Goal: Task Accomplishment & Management: Manage account settings

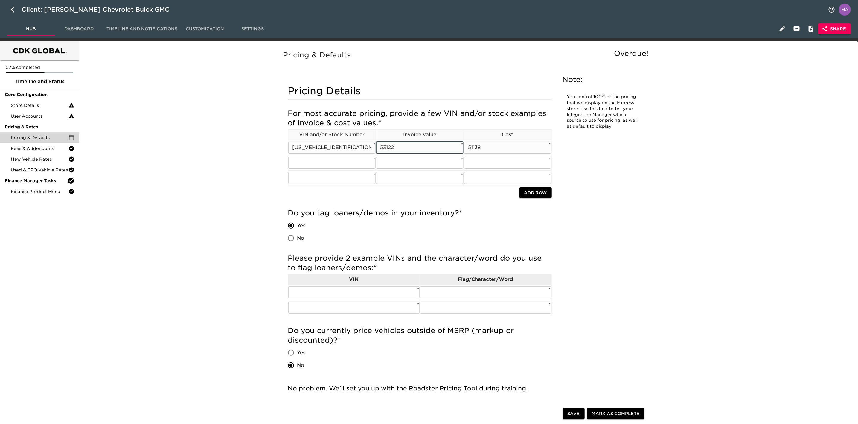
click at [429, 144] on input "53122" at bounding box center [420, 147] width 88 height 12
click at [528, 148] on input "51138" at bounding box center [508, 147] width 88 height 12
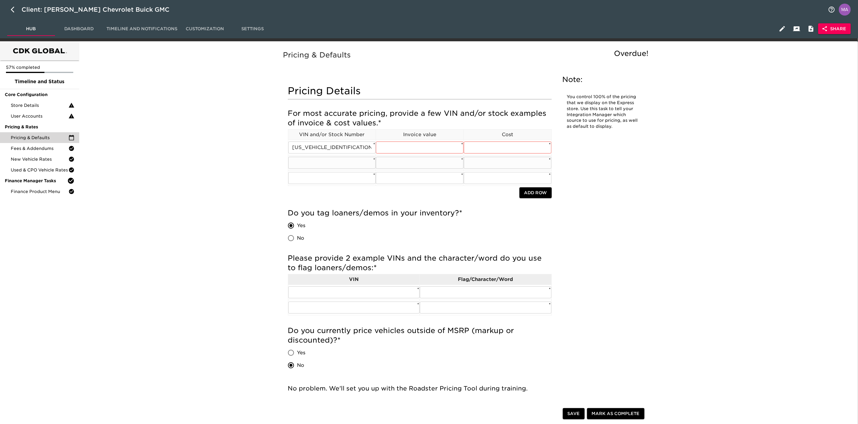
click at [332, 165] on input "text" at bounding box center [332, 163] width 88 height 12
paste input "[US_VEHICLE_IDENTIFICATION_NUMBER]"
type input "[US_VEHICLE_IDENTIFICATION_NUMBER]"
click at [348, 179] on input "text" at bounding box center [332, 178] width 88 height 12
paste input "[US_VEHICLE_IDENTIFICATION_NUMBER]"
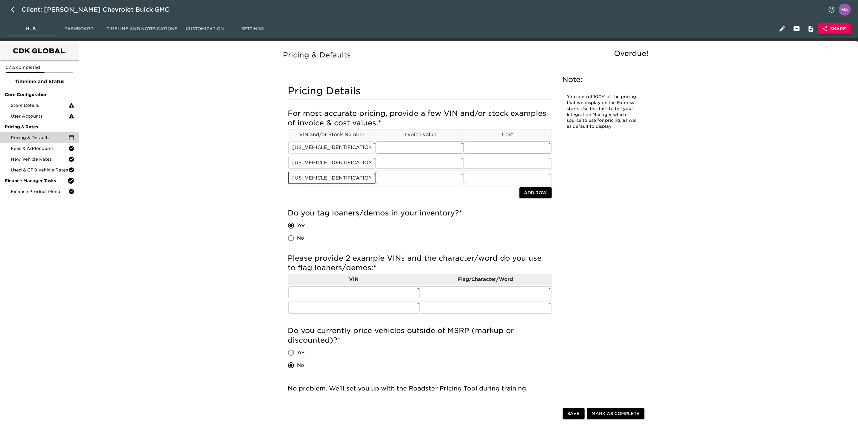
type input "[US_VEHICLE_IDENTIFICATION_NUMBER]"
click at [350, 147] on input "[US_VEHICLE_IDENTIFICATION_NUMBER]" at bounding box center [332, 147] width 88 height 12
click at [326, 167] on input "[US_VEHICLE_IDENTIFICATION_NUMBER]" at bounding box center [332, 163] width 88 height 12
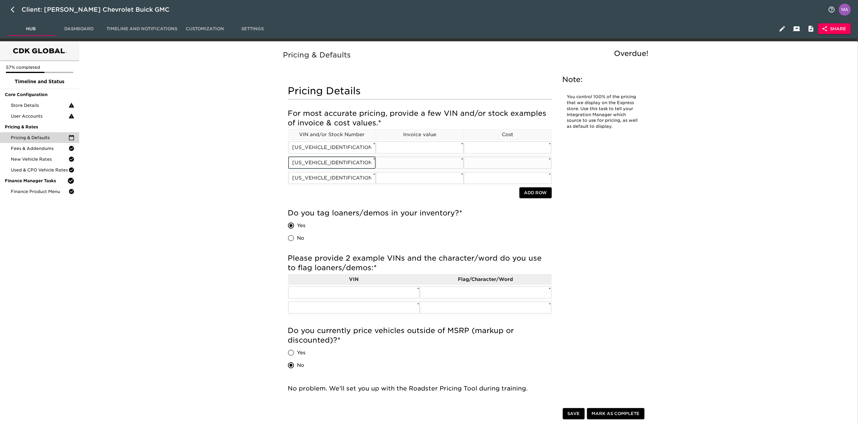
click at [326, 167] on input "[US_VEHICLE_IDENTIFICATION_NUMBER]" at bounding box center [332, 163] width 88 height 12
paste input "CPKKEK6SZ239386"
type input "[US_VEHICLE_IDENTIFICATION_NUMBER]"
click at [331, 182] on input "[US_VEHICLE_IDENTIFICATION_NUMBER]" at bounding box center [332, 178] width 88 height 12
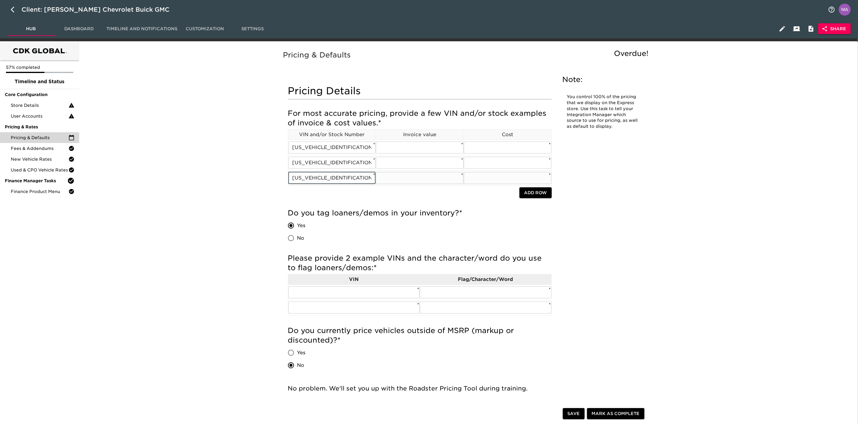
click at [331, 182] on input "[US_VEHICLE_IDENTIFICATION_NUMBER]" at bounding box center [332, 178] width 88 height 12
drag, startPoint x: 355, startPoint y: 179, endPoint x: 286, endPoint y: 178, distance: 69.1
paste input "[US_VEHICLE_IDENTIFICATION_NUMBER]"
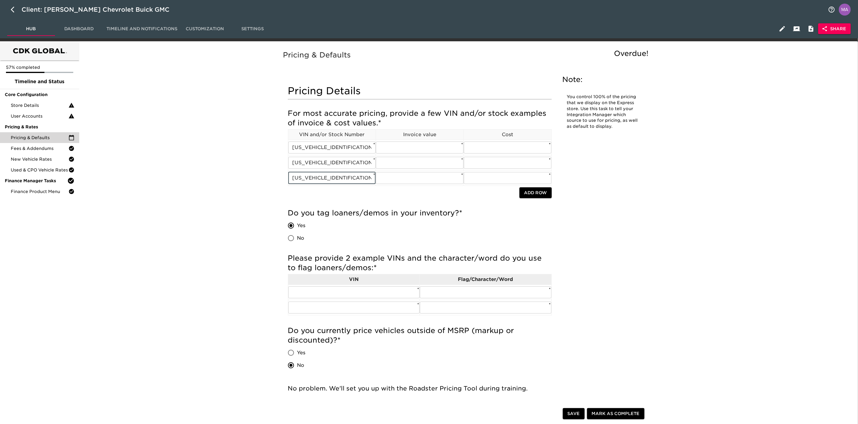
type input "[US_VEHICLE_IDENTIFICATION_NUMBER]"
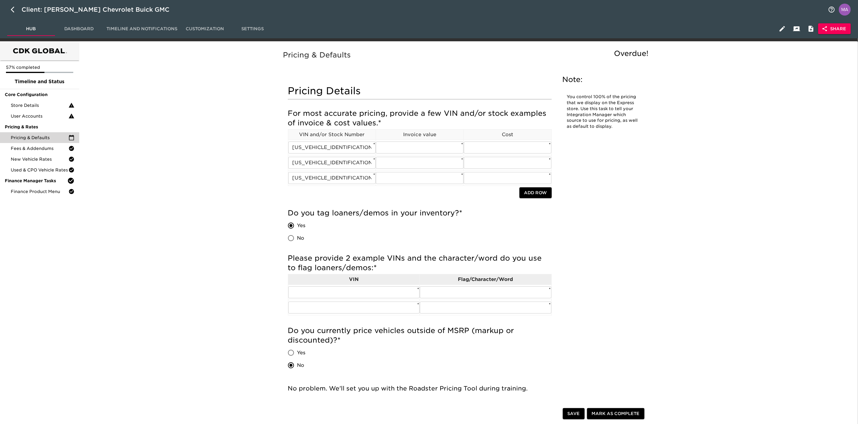
drag, startPoint x: 161, startPoint y: 168, endPoint x: 114, endPoint y: 92, distance: 88.9
click at [10, 8] on button "button" at bounding box center [14, 9] width 14 height 14
select select "10"
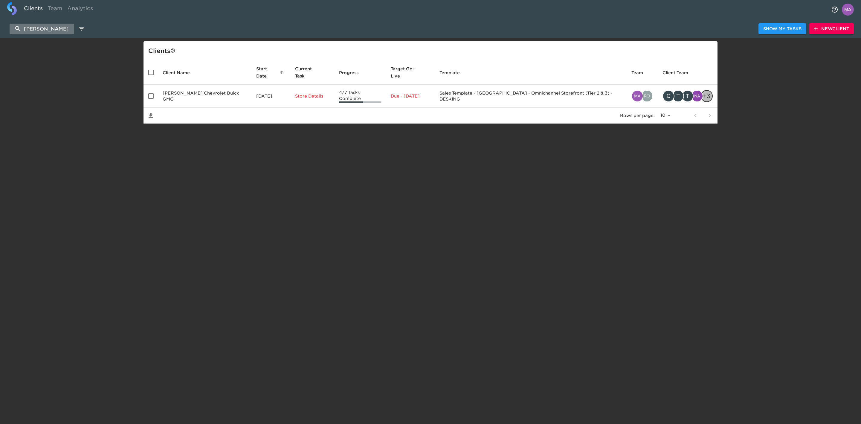
click at [47, 28] on input "[PERSON_NAME]" at bounding box center [42, 29] width 65 height 10
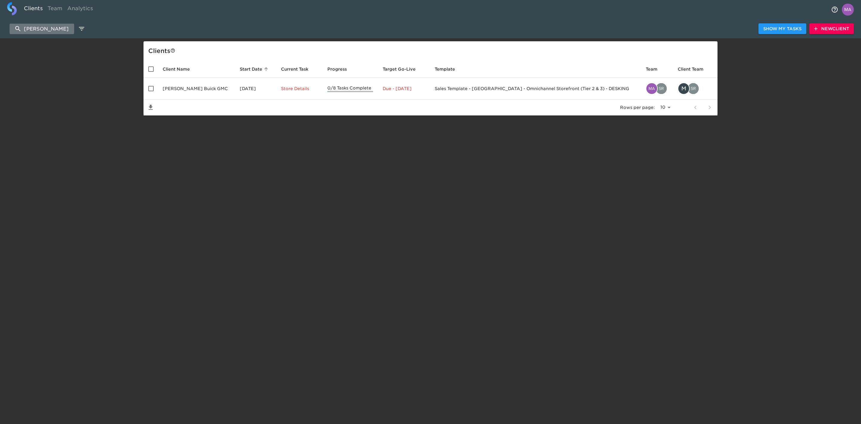
type input "[PERSON_NAME]"
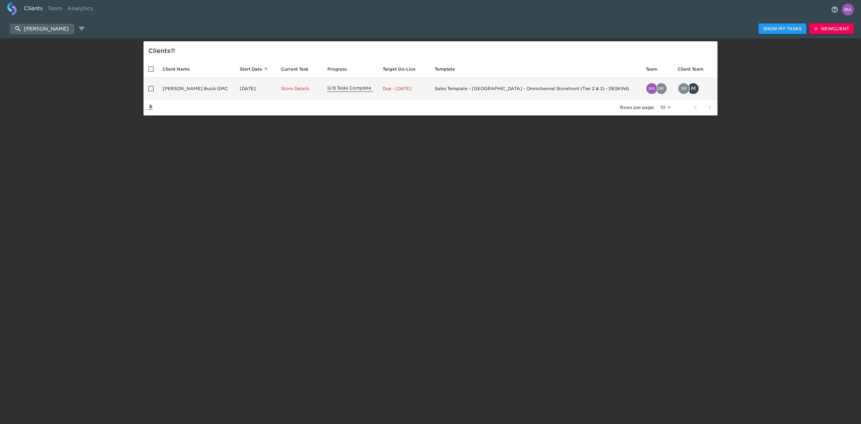
click at [187, 83] on td "[PERSON_NAME] Buick GMC" at bounding box center [196, 89] width 77 height 22
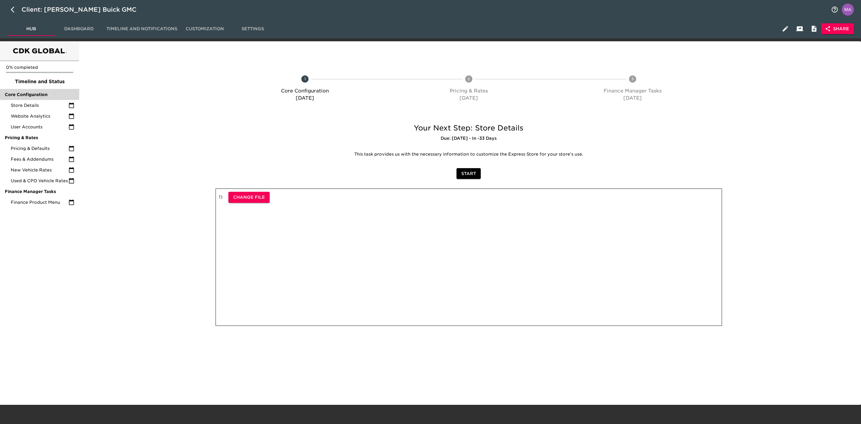
click at [25, 99] on div "Core Configuration" at bounding box center [39, 94] width 79 height 11
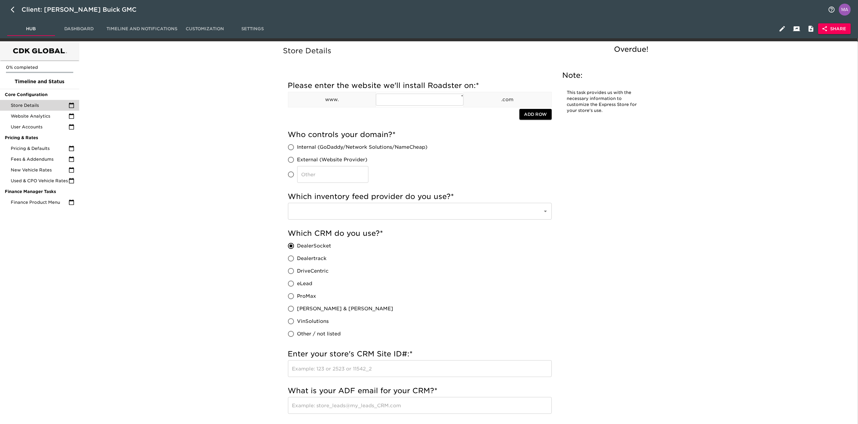
click at [24, 103] on span "Store Details" at bounding box center [40, 105] width 58 height 6
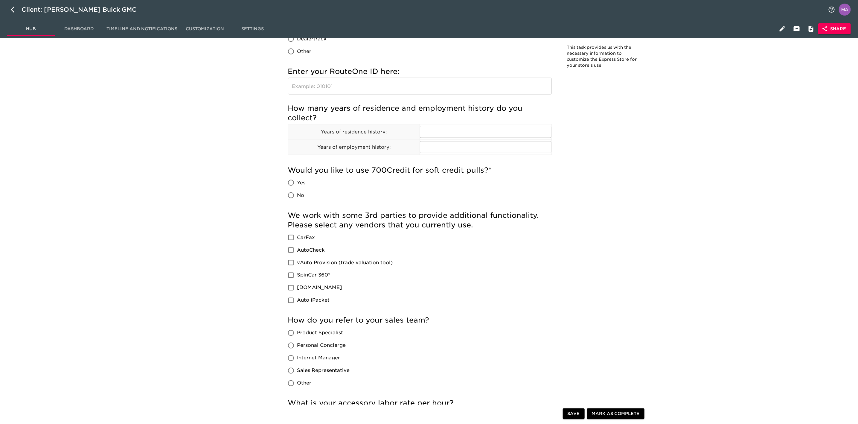
scroll to position [627, 0]
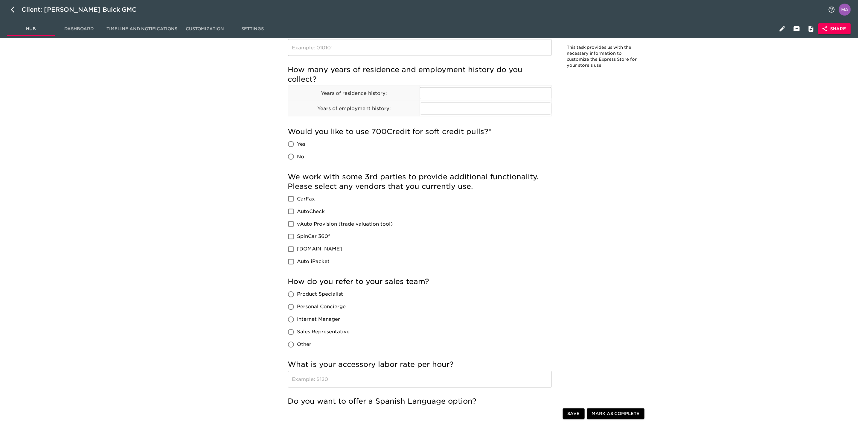
click at [289, 142] on input "Yes" at bounding box center [291, 144] width 13 height 13
radio input "true"
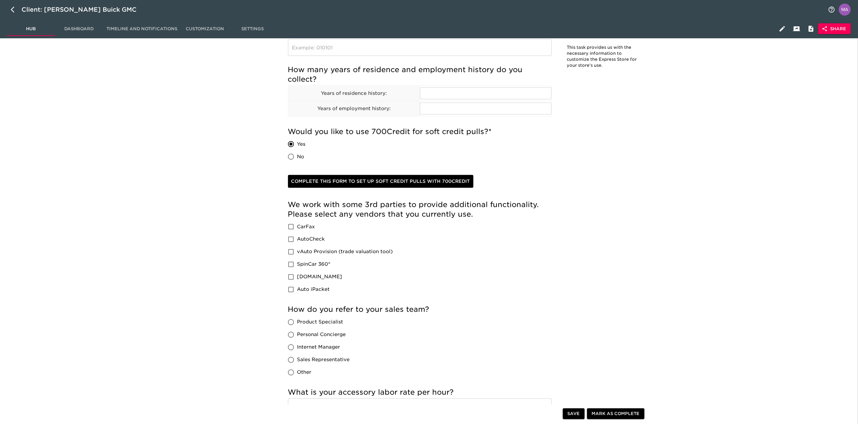
click at [208, 165] on div "Store Details Overdue! Note: This task provides us with the necessary informati…" at bounding box center [467, 123] width 774 height 1410
click at [574, 416] on span "Save" at bounding box center [573, 413] width 12 height 7
drag, startPoint x: 184, startPoint y: 187, endPoint x: 155, endPoint y: 327, distance: 143.0
click at [184, 187] on div "Store Details Overdue! Note: This task provides us with the necessary informati…" at bounding box center [467, 123] width 774 height 1410
click at [103, 164] on div "Store Details Overdue! Note: This task provides us with the necessary informati…" at bounding box center [467, 123] width 774 height 1410
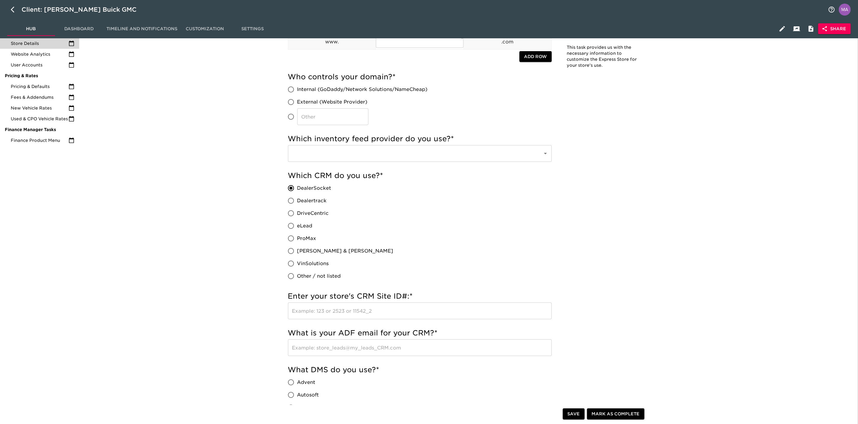
scroll to position [0, 0]
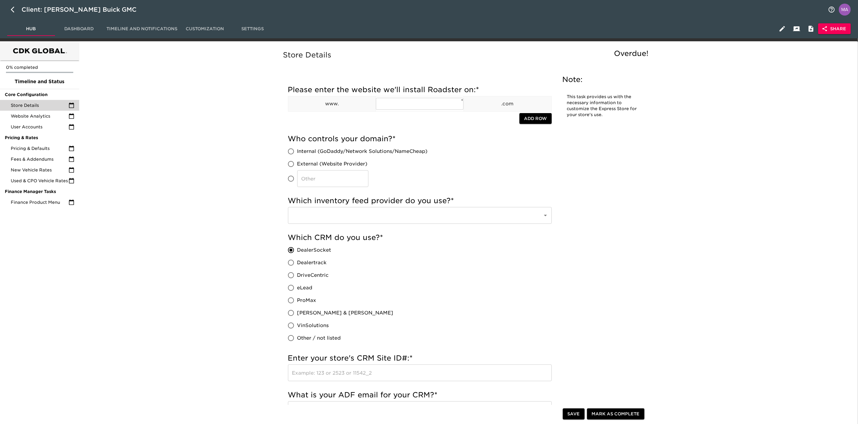
drag, startPoint x: 153, startPoint y: 131, endPoint x: 135, endPoint y: 130, distance: 18.3
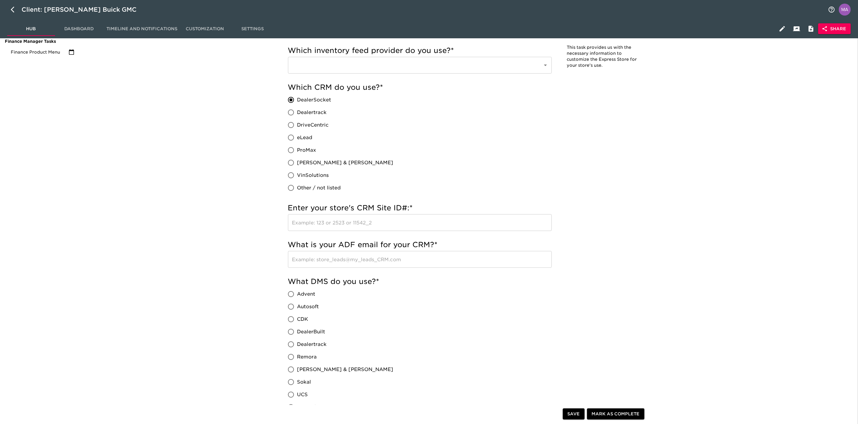
scroll to position [135, 0]
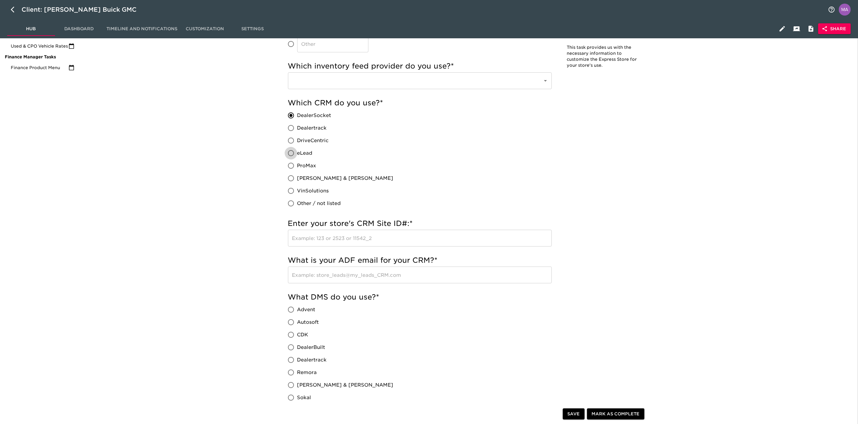
click at [290, 155] on input "eLead" at bounding box center [291, 153] width 13 height 13
radio input "true"
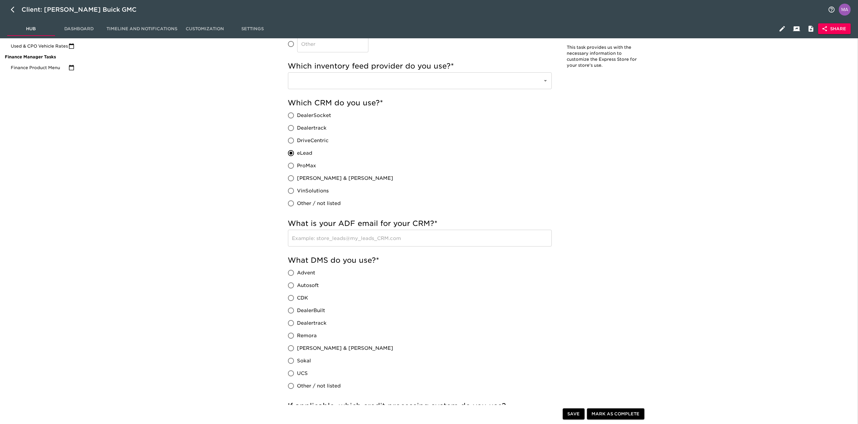
click at [572, 415] on span "Save" at bounding box center [573, 413] width 12 height 7
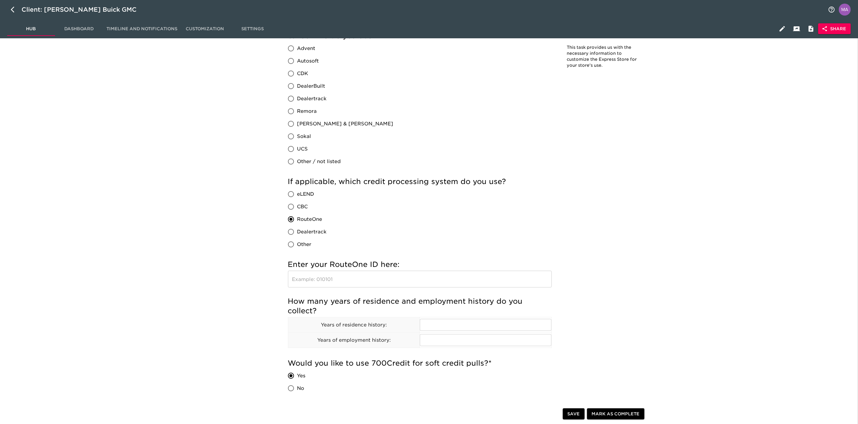
scroll to position [404, 0]
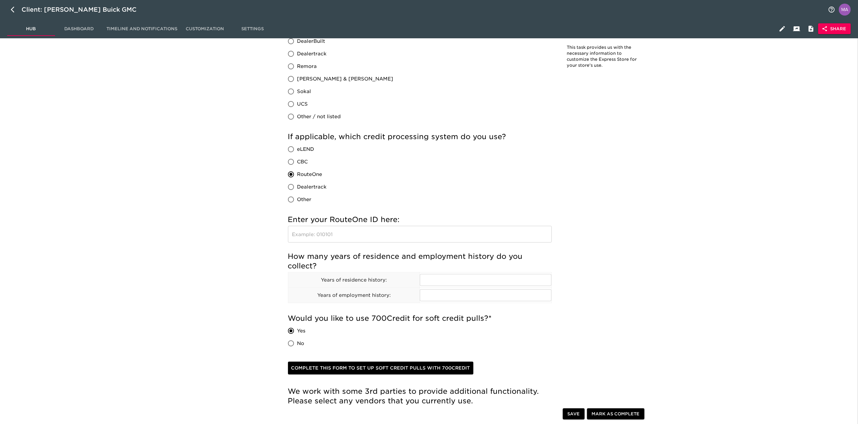
click at [188, 135] on div "Store Details Overdue! Note: This task provides us with the necessary informati…" at bounding box center [467, 327] width 774 height 1373
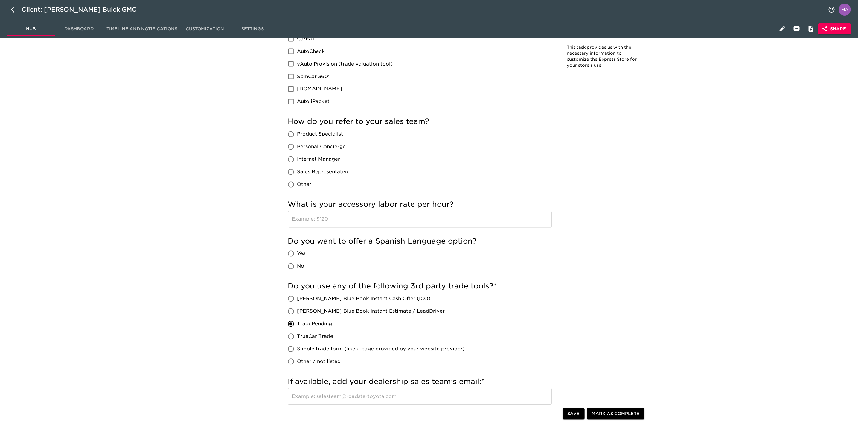
scroll to position [762, 0]
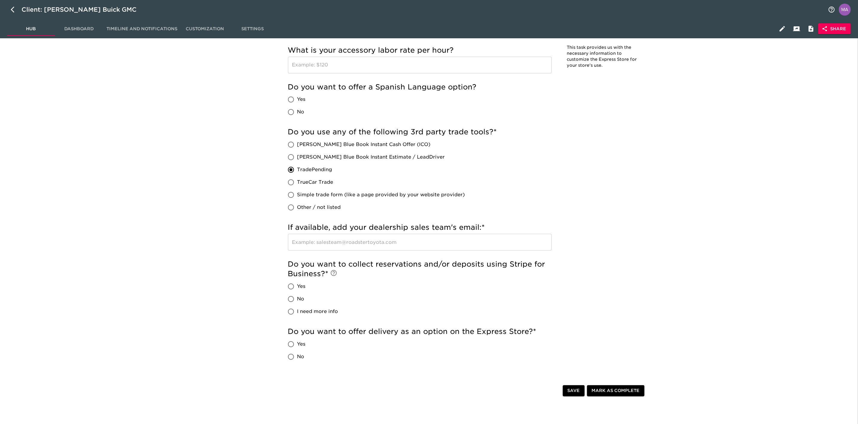
scroll to position [942, 0]
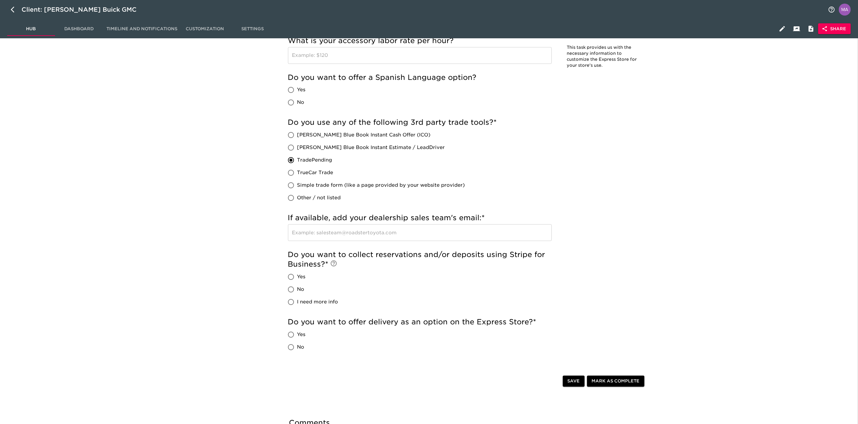
click at [393, 231] on input "text" at bounding box center [420, 232] width 264 height 17
click at [437, 231] on input "text" at bounding box center [420, 232] width 264 height 17
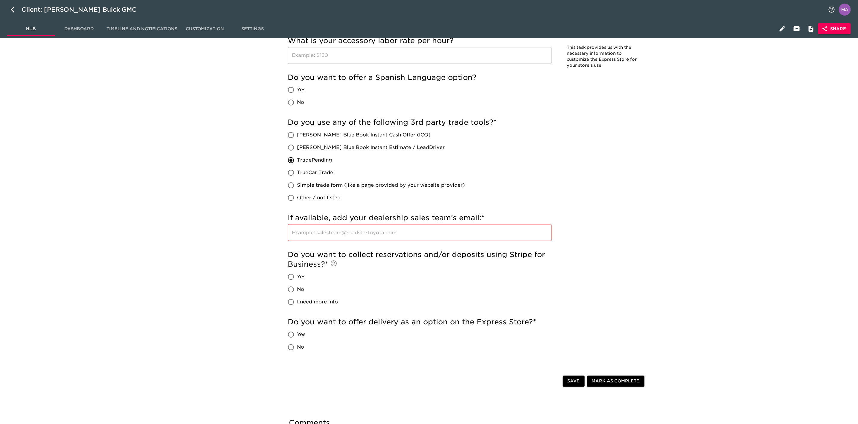
scroll to position [1021, 0]
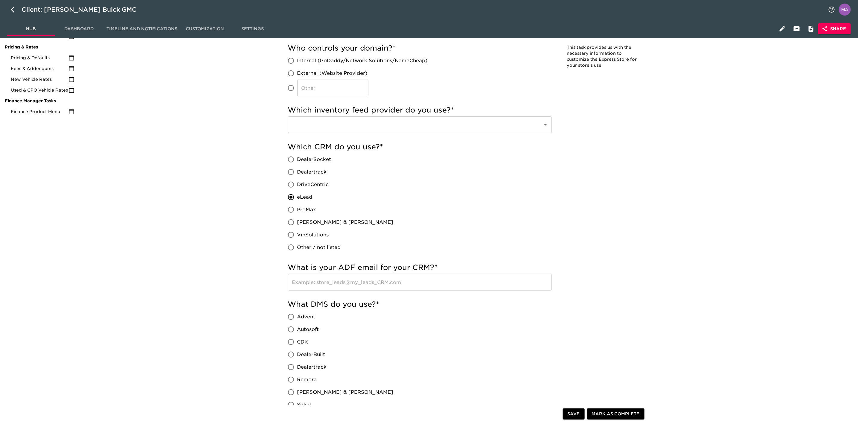
scroll to position [0, 0]
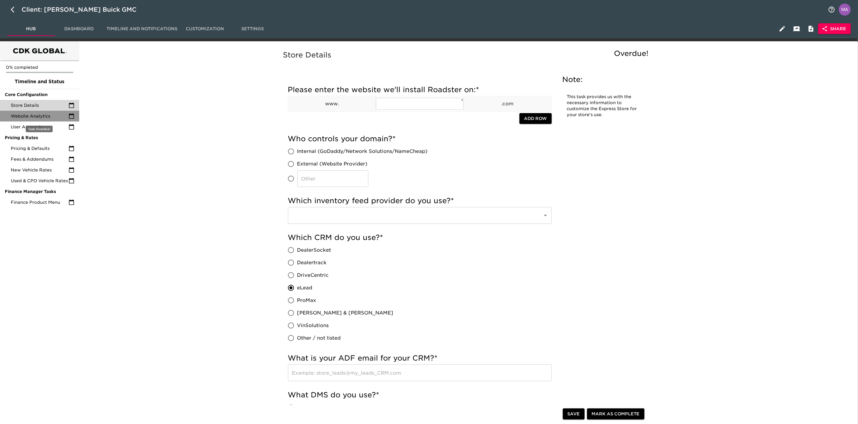
click at [21, 111] on div "Website Analytics" at bounding box center [39, 116] width 79 height 11
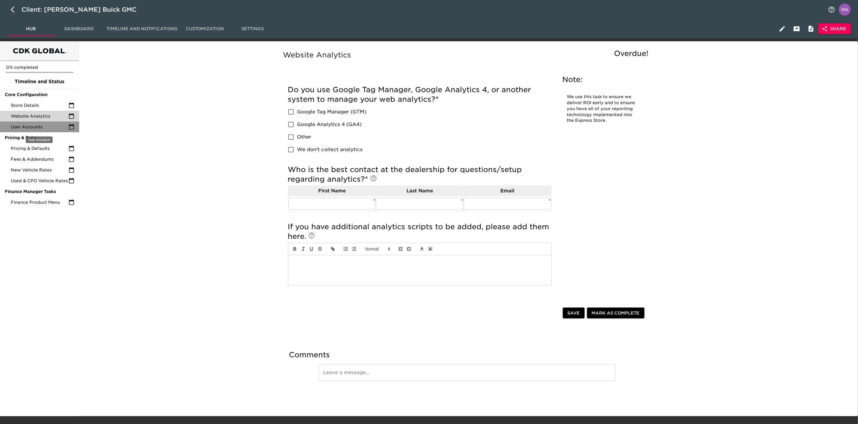
click at [40, 130] on div "User Accounts" at bounding box center [39, 126] width 79 height 11
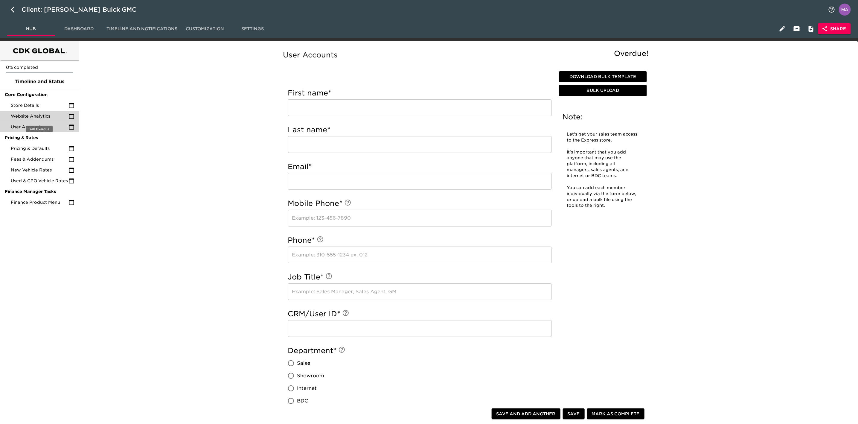
click at [43, 114] on span "Website Analytics" at bounding box center [40, 116] width 58 height 6
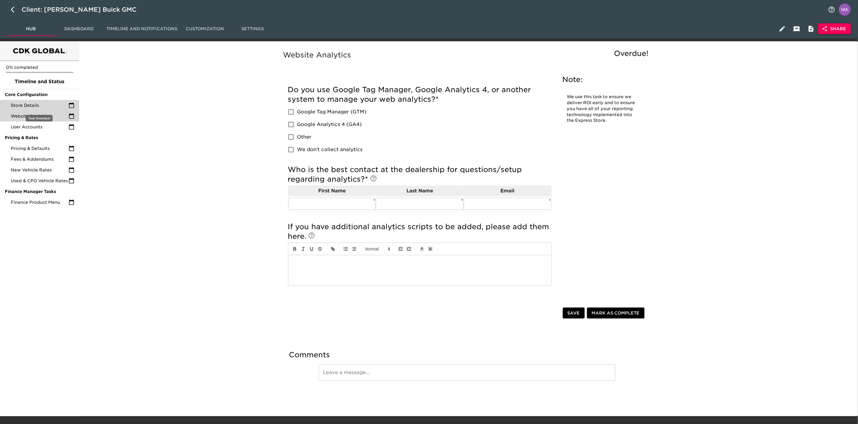
click at [48, 106] on span "Store Details" at bounding box center [40, 105] width 58 height 6
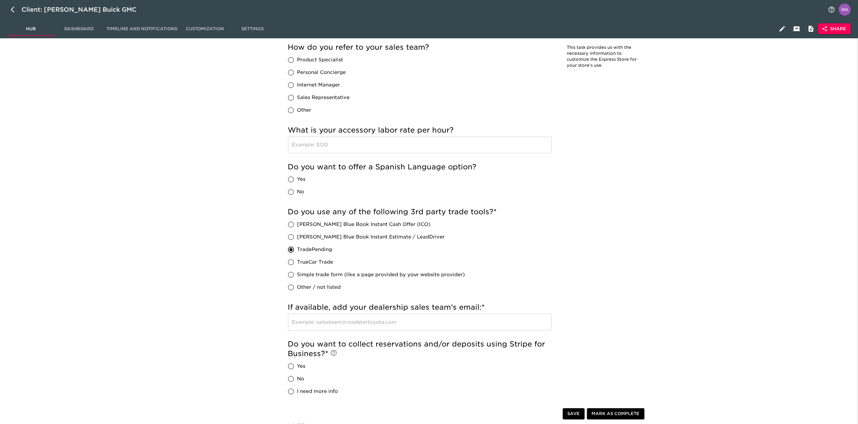
scroll to position [1021, 0]
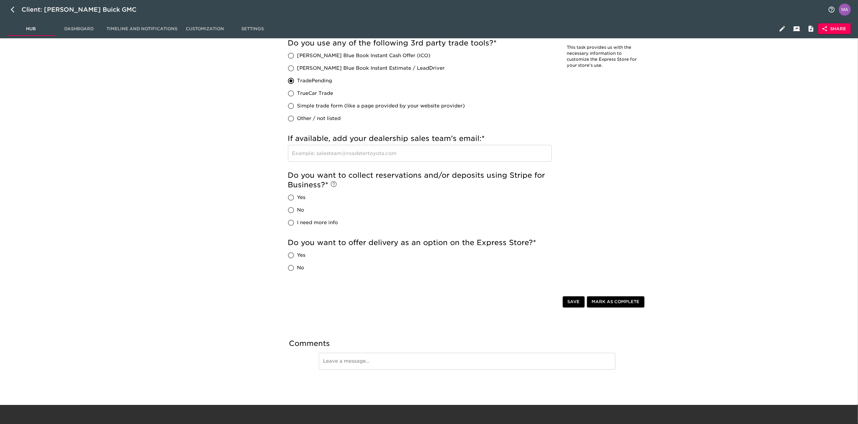
click at [301, 256] on span "Yes" at bounding box center [301, 254] width 8 height 7
click at [297, 256] on input "Yes" at bounding box center [291, 255] width 13 height 13
radio input "true"
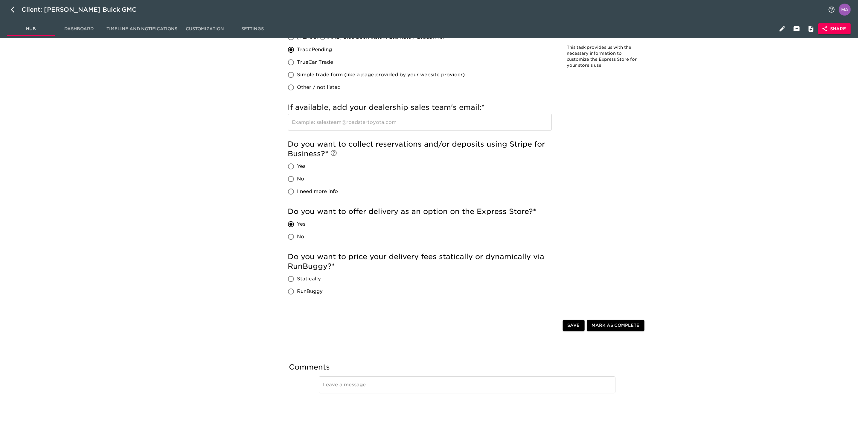
scroll to position [1066, 0]
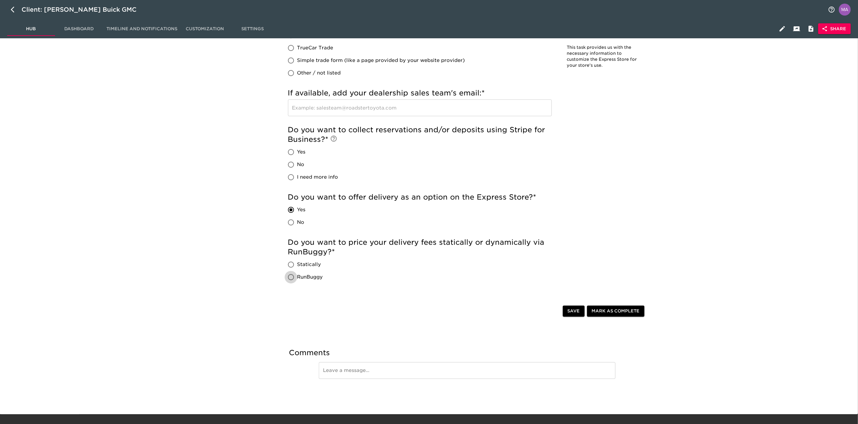
click at [296, 274] on input "RunBuggy" at bounding box center [291, 277] width 13 height 13
radio input "true"
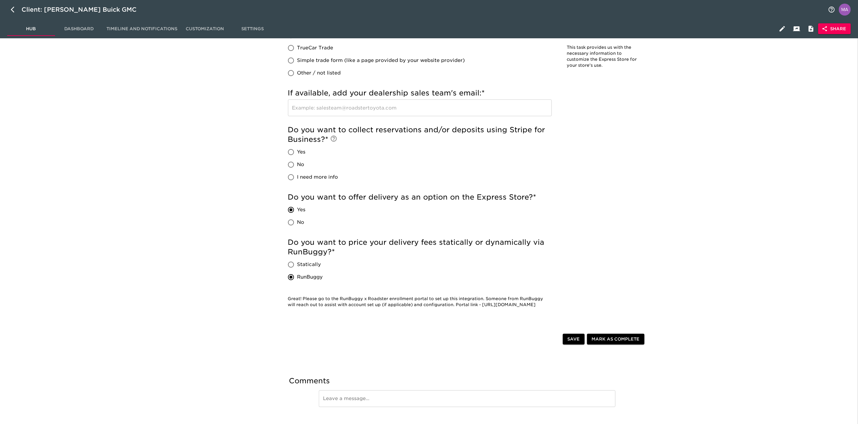
click at [290, 263] on input "Statically" at bounding box center [291, 264] width 13 height 13
radio input "true"
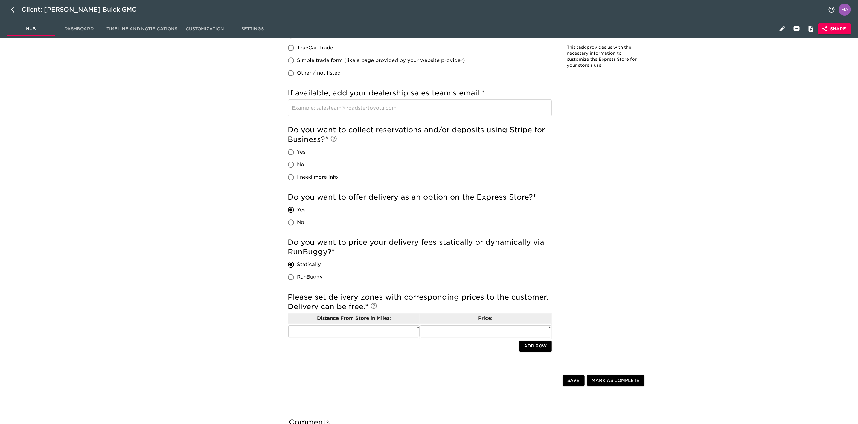
click at [305, 272] on label "RunBuggy" at bounding box center [304, 277] width 38 height 13
click at [297, 272] on input "RunBuggy" at bounding box center [291, 277] width 13 height 13
radio input "true"
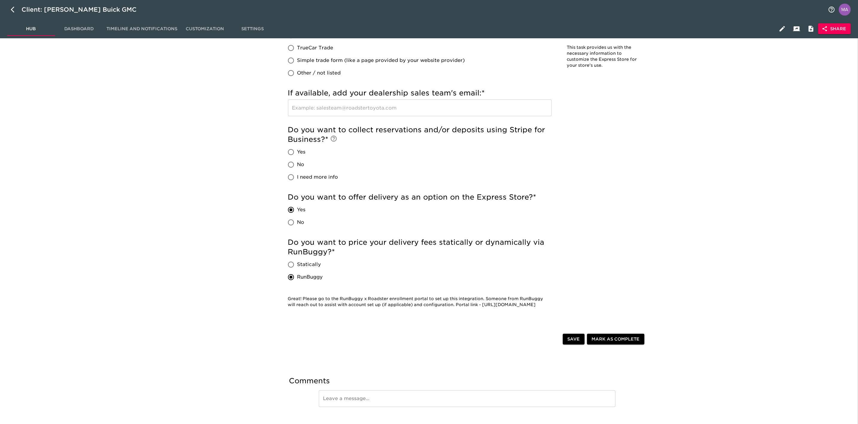
click at [307, 266] on span "Statically" at bounding box center [309, 264] width 24 height 7
click at [297, 266] on input "Statically" at bounding box center [291, 264] width 13 height 13
radio input "true"
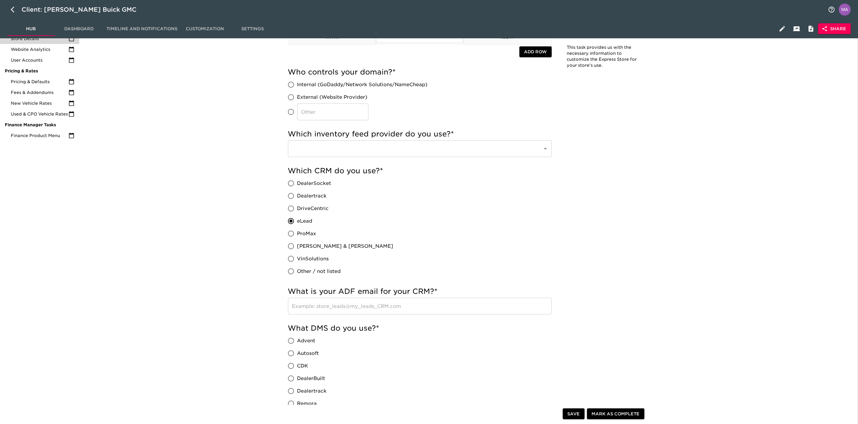
scroll to position [0, 0]
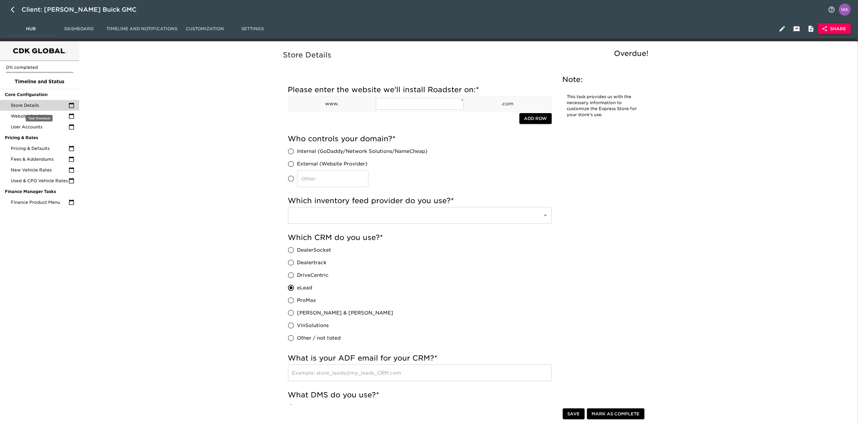
click at [26, 108] on span "Store Details" at bounding box center [40, 105] width 58 height 6
click at [40, 125] on span "User Accounts" at bounding box center [40, 127] width 58 height 6
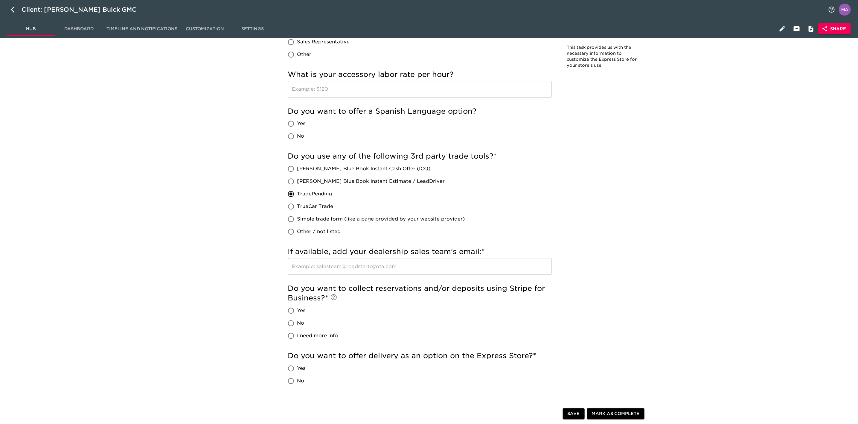
scroll to position [986, 0]
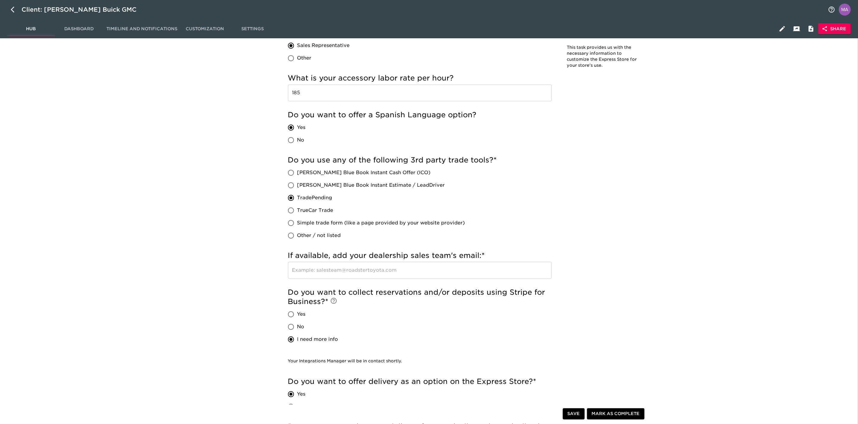
type input "DealersLink"
radio input "true"
checkbox input "true"
radio input "true"
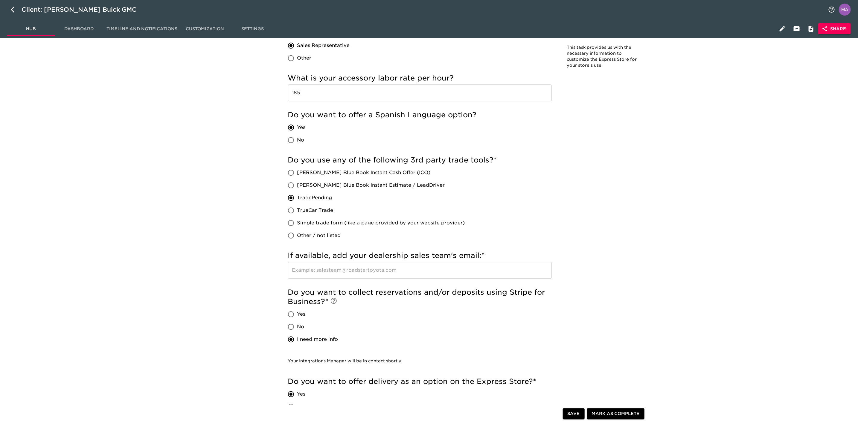
type input "185"
radio input "true"
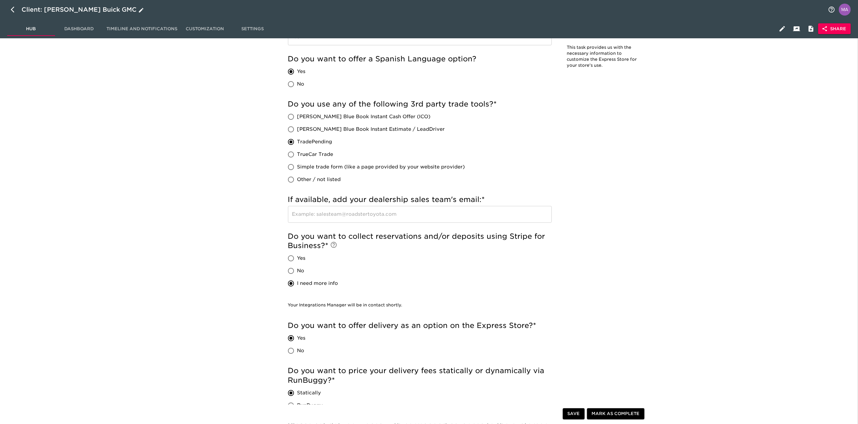
radio input "true"
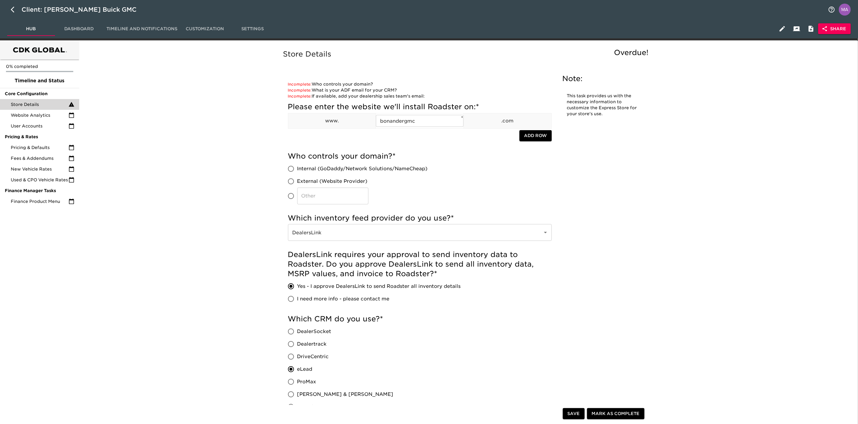
scroll to position [0, 0]
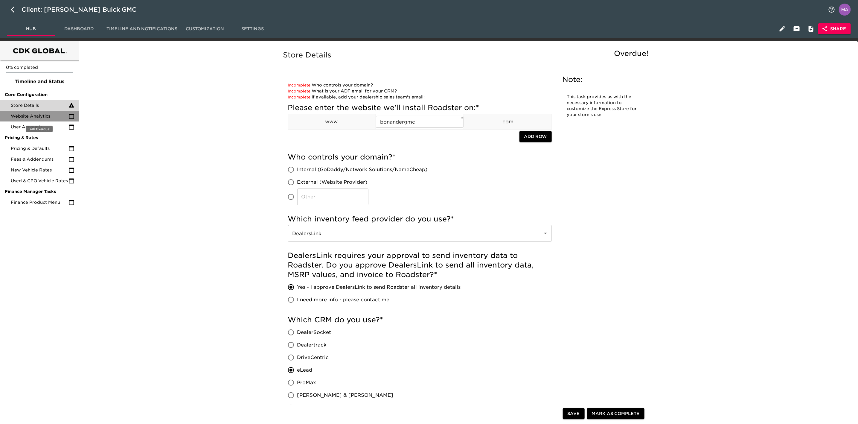
click at [29, 117] on span "Website Analytics" at bounding box center [40, 116] width 58 height 6
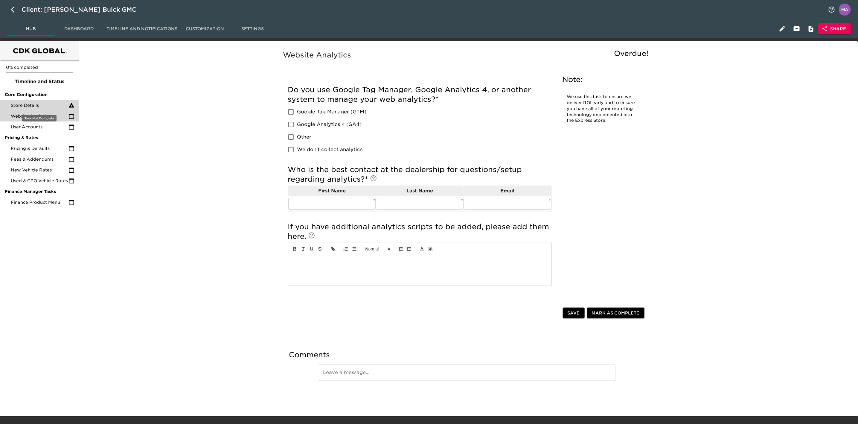
click at [46, 107] on span "Store Details" at bounding box center [40, 105] width 58 height 6
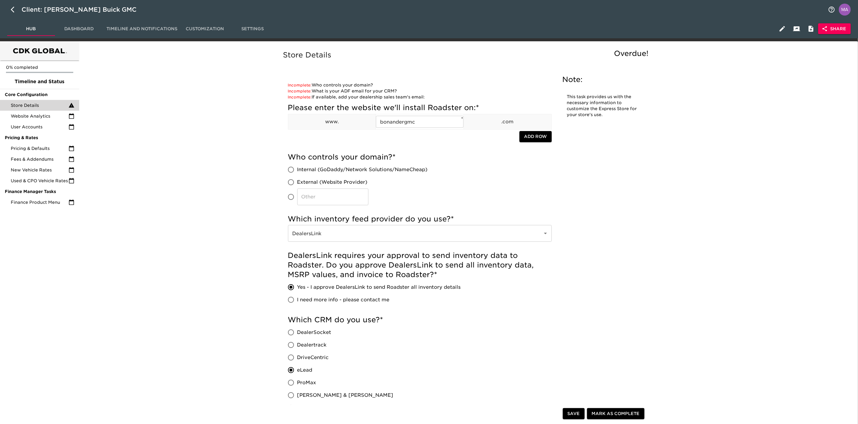
click at [416, 124] on input "bonandergmc" at bounding box center [420, 122] width 88 height 12
radio input "true"
type input "matt bonander"
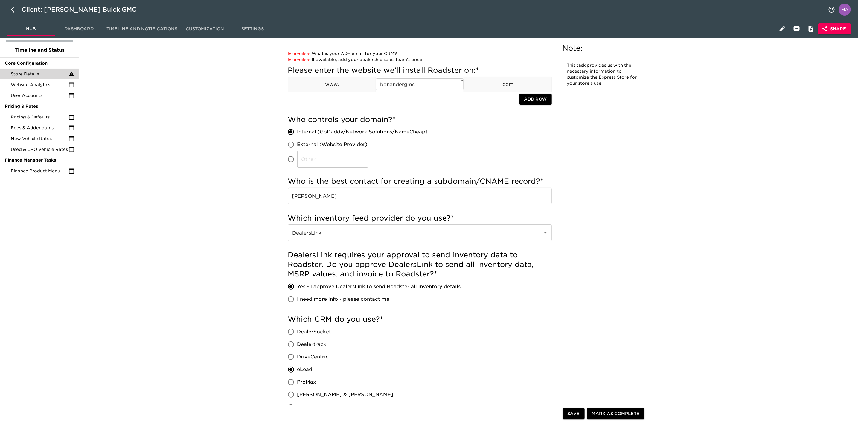
scroll to position [45, 0]
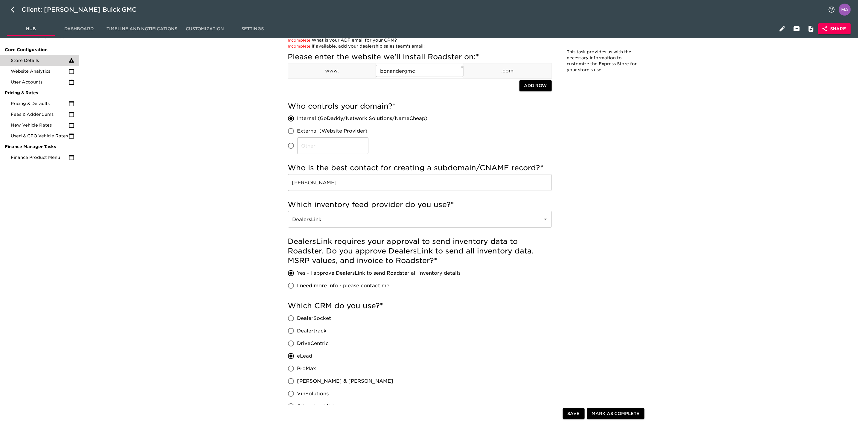
type input "webleads@bonanderauto.com"
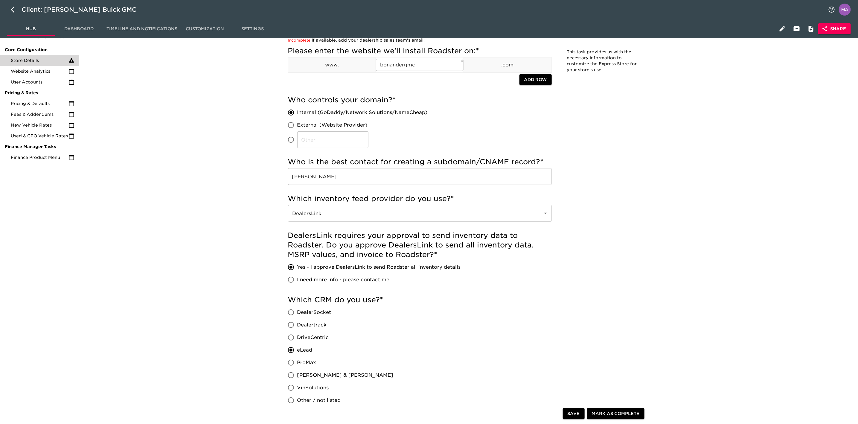
click at [50, 83] on span "User Accounts" at bounding box center [40, 82] width 58 height 6
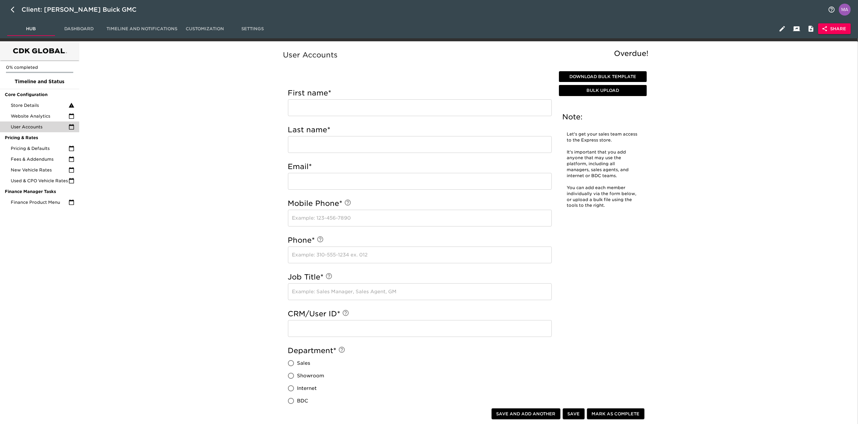
click at [138, 357] on div "User Accounts Overdue! Note: Let's get your sales team access to the Express st…" at bounding box center [467, 341] width 774 height 593
click at [33, 147] on span "Pricing & Defaults" at bounding box center [40, 148] width 58 height 6
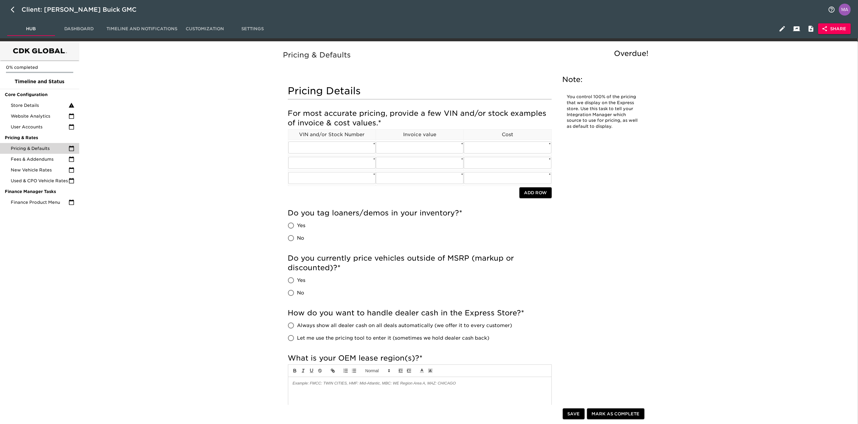
click at [56, 102] on span "Store Details" at bounding box center [40, 105] width 58 height 6
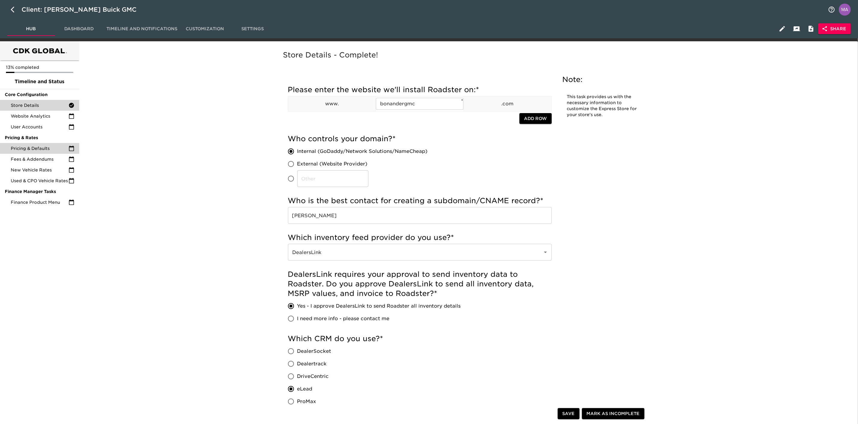
click at [35, 148] on span "Pricing & Defaults" at bounding box center [40, 148] width 58 height 6
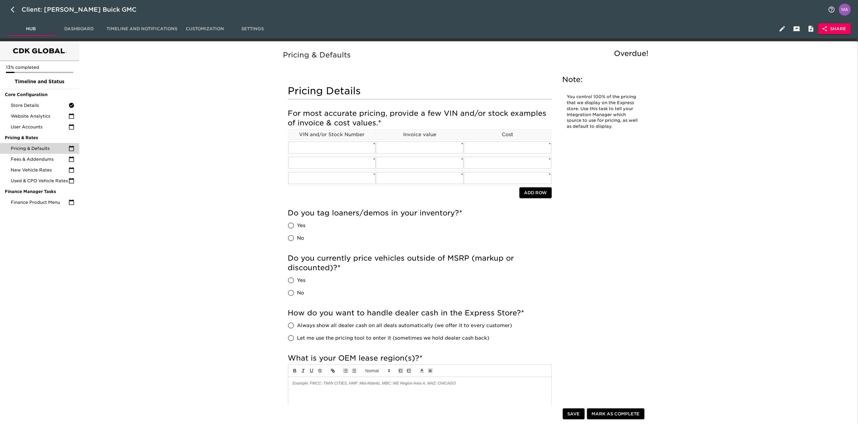
click at [322, 146] on input "text" at bounding box center [332, 147] width 88 height 12
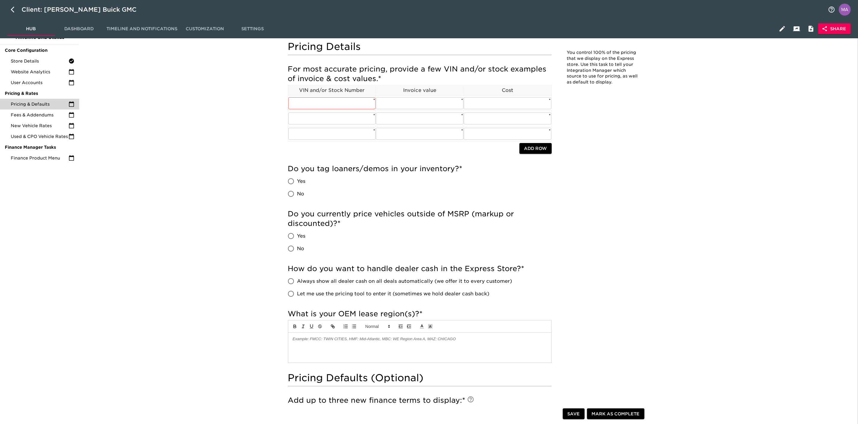
scroll to position [45, 0]
click at [299, 181] on span "Yes" at bounding box center [301, 180] width 8 height 7
click at [297, 181] on input "Yes" at bounding box center [291, 180] width 13 height 13
radio input "true"
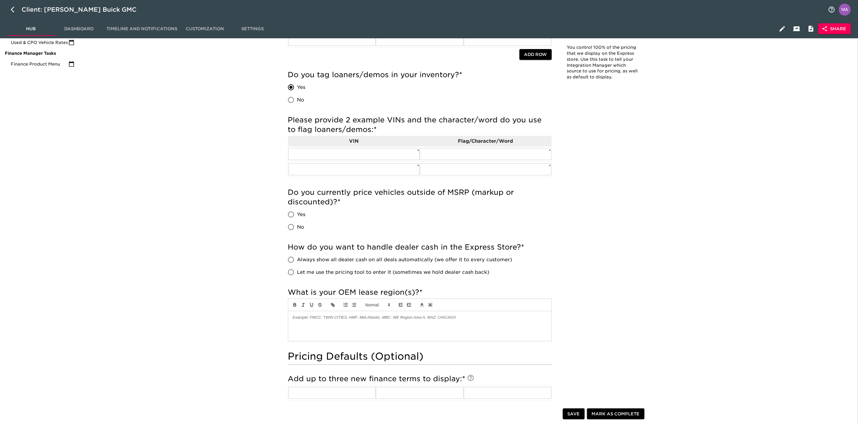
scroll to position [135, 0]
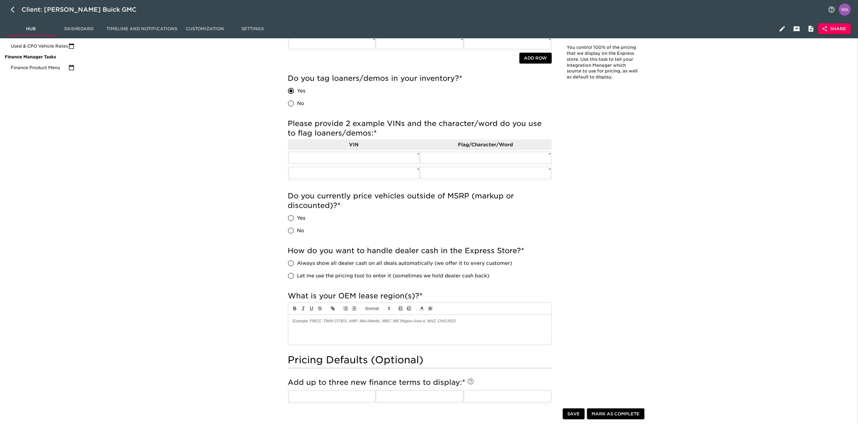
click at [290, 222] on input "Yes" at bounding box center [291, 218] width 13 height 13
radio input "true"
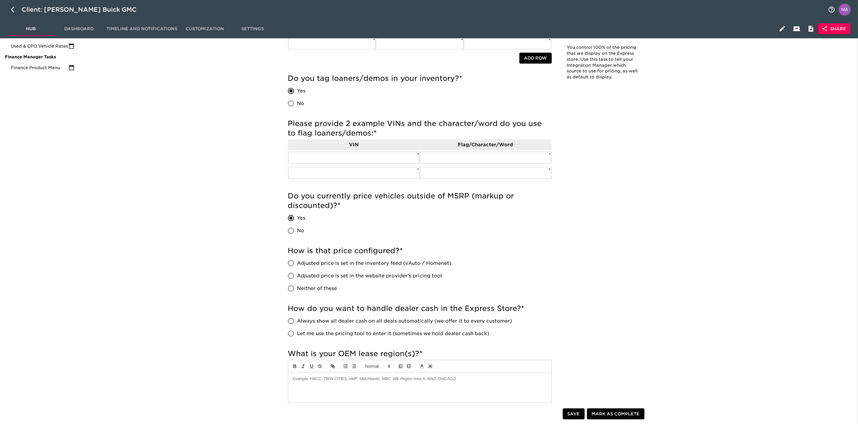
click at [291, 230] on input "No" at bounding box center [291, 230] width 13 height 13
radio input "true"
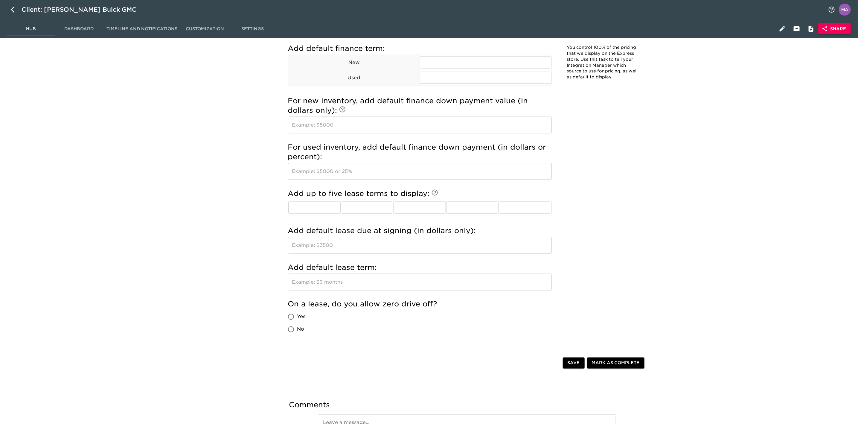
scroll to position [583, 0]
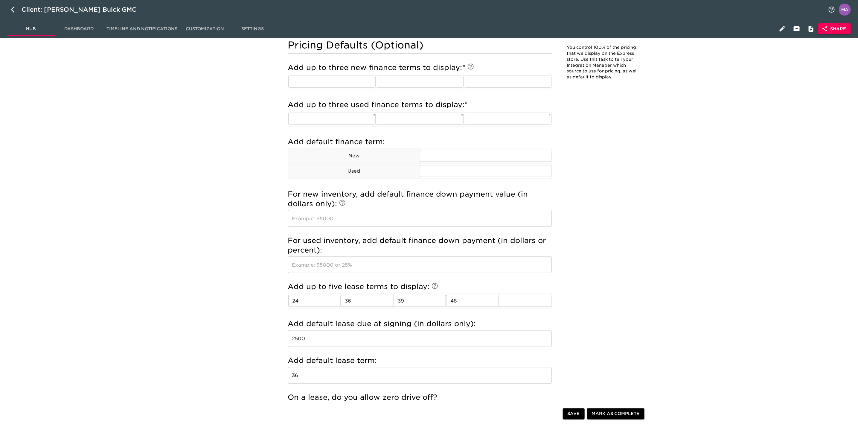
radio input "true"
type input "2500"
type input "36"
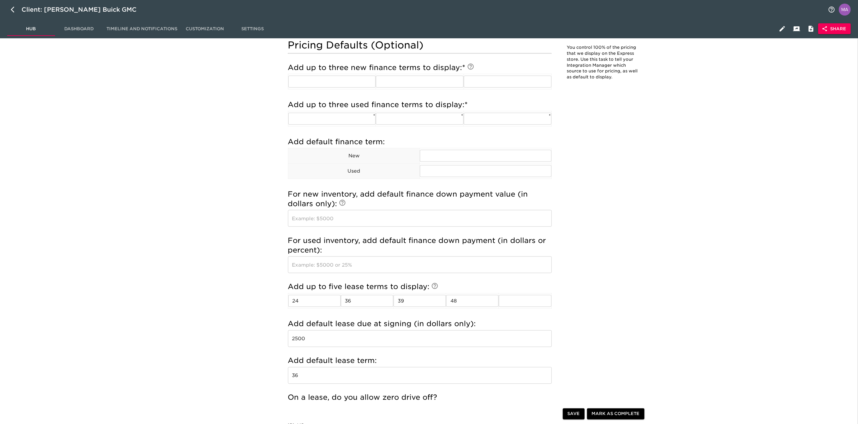
radio input "true"
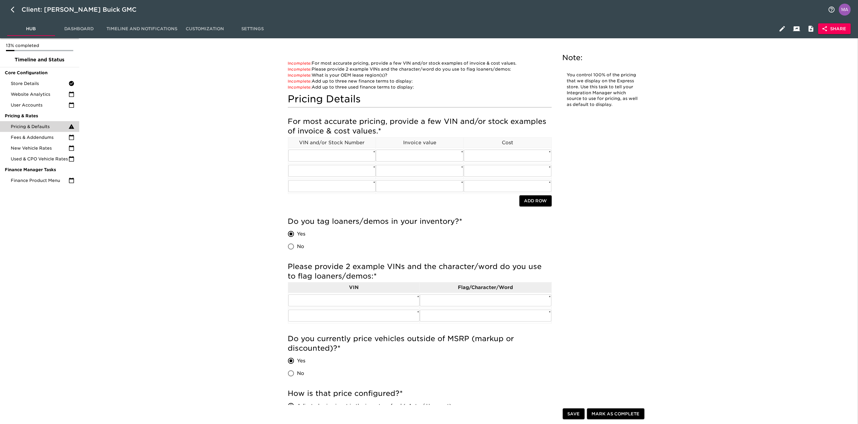
scroll to position [0, 0]
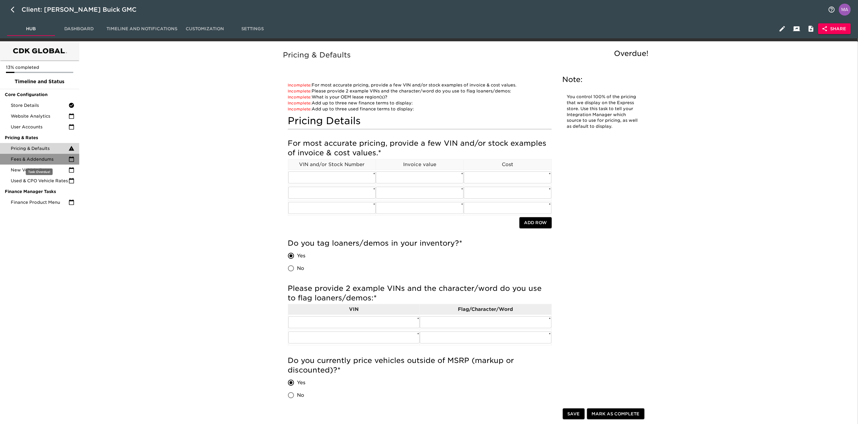
click at [33, 159] on span "Fees & Addendums" at bounding box center [40, 159] width 58 height 6
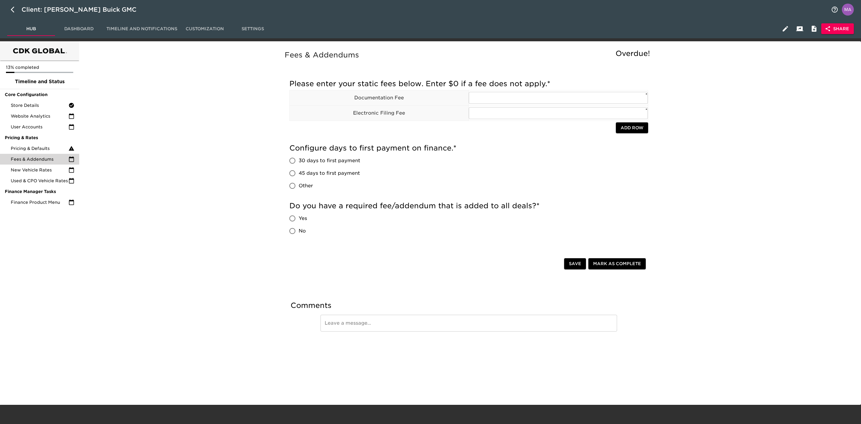
click at [239, 224] on div "Fees & Addendums Overdue! Please enter your static fees below. Enter $0 if a fe…" at bounding box center [468, 202] width 777 height 314
click at [629, 130] on span "Add Row" at bounding box center [632, 127] width 23 height 7
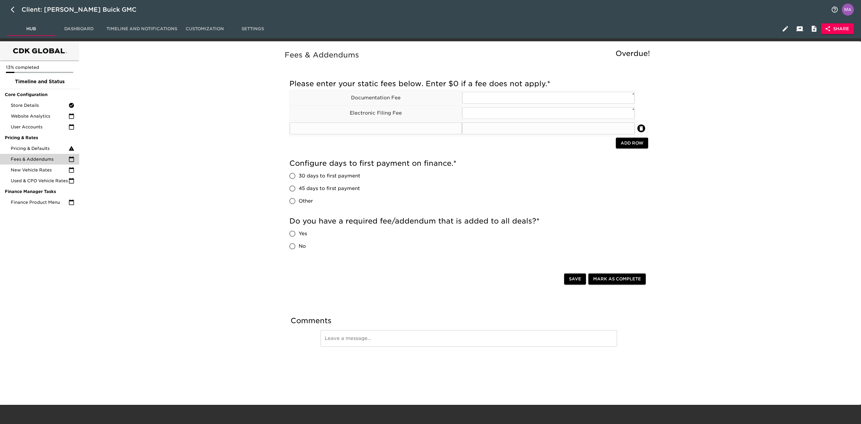
click at [639, 132] on td at bounding box center [641, 127] width 13 height 15
click at [639, 129] on icon "delete" at bounding box center [641, 128] width 6 height 6
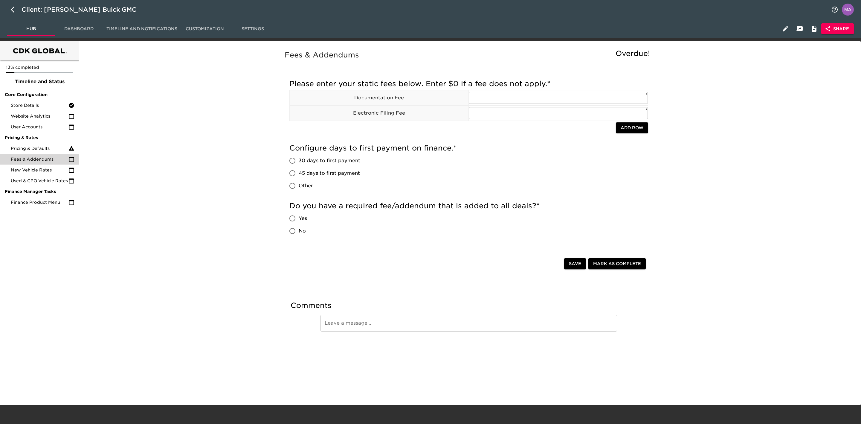
click at [307, 220] on span "Yes" at bounding box center [303, 218] width 8 height 7
click at [299, 220] on input "Yes" at bounding box center [292, 218] width 13 height 13
radio input "true"
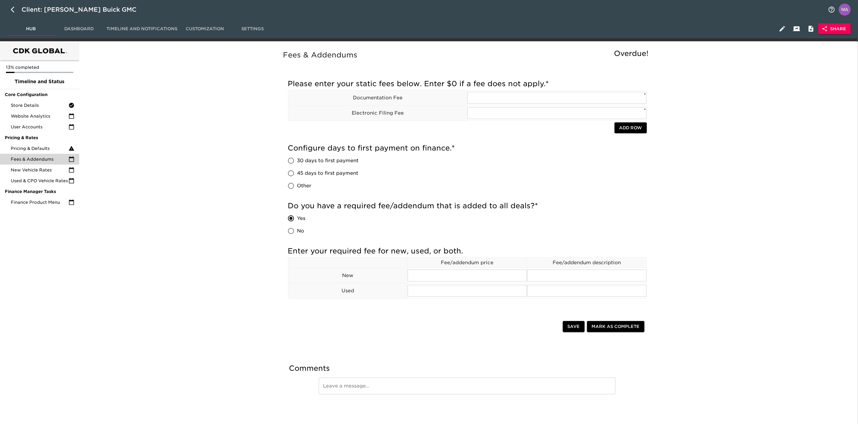
drag, startPoint x: 224, startPoint y: 278, endPoint x: 221, endPoint y: 281, distance: 4.7
click at [224, 278] on div "Fees & Addendums Overdue! Please enter your static fees below. Enter $0 if a fe…" at bounding box center [467, 233] width 774 height 377
click at [82, 297] on div "Fees & Addendums Overdue! Please enter your static fees below. Enter $0 if a fe…" at bounding box center [467, 252] width 774 height 414
click at [249, 294] on div "Fees & Addendums Overdue! Please enter your static fees below. Enter $0 if a fe…" at bounding box center [467, 252] width 774 height 414
radio input "true"
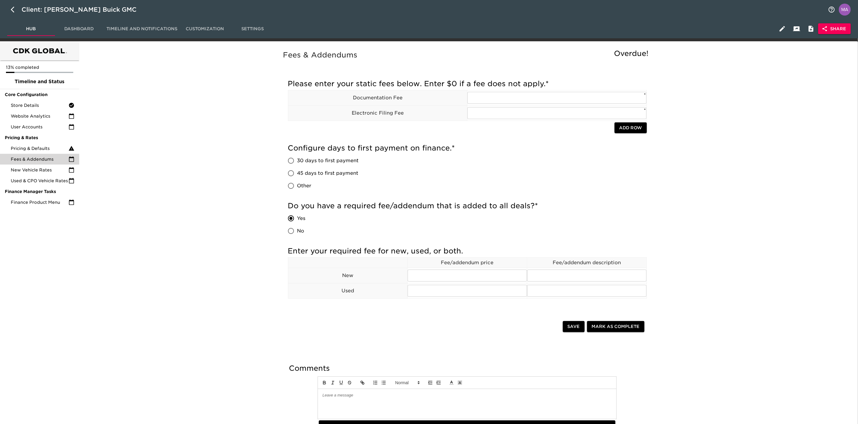
radio input "false"
radio input "true"
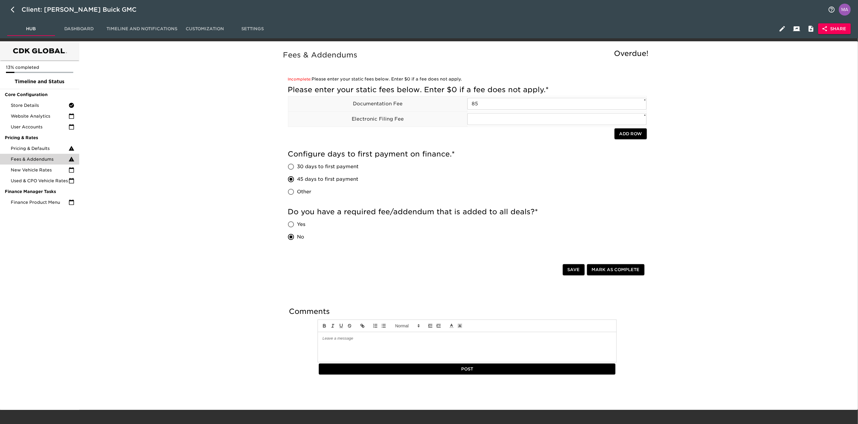
click at [198, 225] on div "Fees & Addendums Overdue! Incomplete: Please enter your static fees below. Ente…" at bounding box center [467, 224] width 774 height 358
click at [28, 171] on span "New Vehicle Rates" at bounding box center [40, 170] width 58 height 6
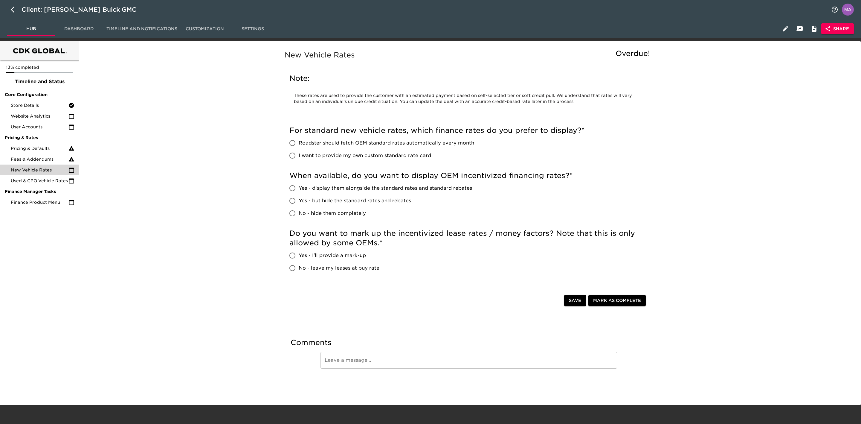
click at [138, 167] on div "New Vehicle Rates Overdue! Note: These rates are used to provide the customer w…" at bounding box center [468, 221] width 777 height 352
click at [37, 180] on span "Used & CPO Vehicle Rates" at bounding box center [40, 181] width 58 height 6
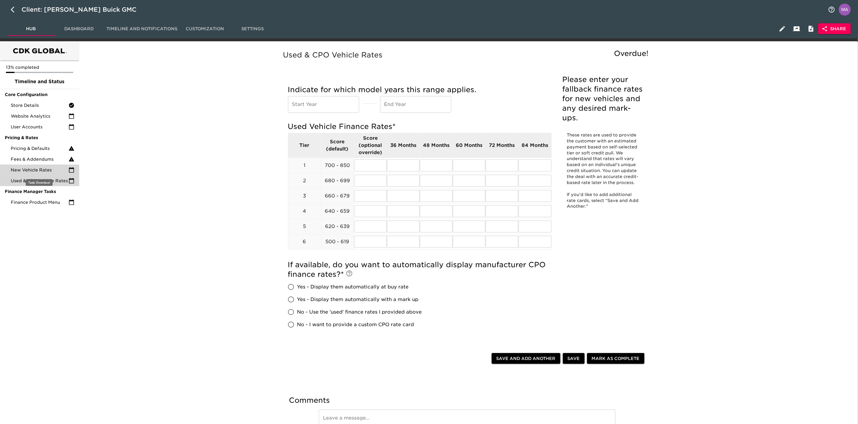
click at [32, 171] on span "New Vehicle Rates" at bounding box center [40, 170] width 58 height 6
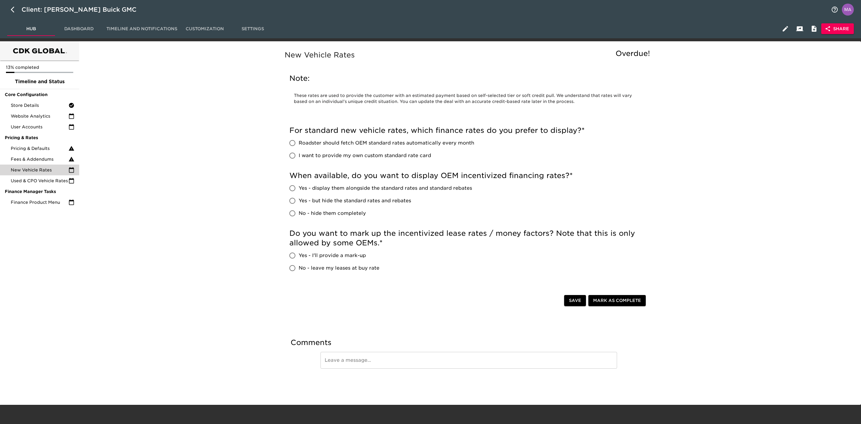
click at [180, 261] on div "New Vehicle Rates Overdue! Note: These rates are used to provide the customer w…" at bounding box center [468, 221] width 777 height 352
click at [179, 257] on div "New Vehicle Rates Overdue! Note: These rates are used to provide the customer w…" at bounding box center [468, 221] width 777 height 352
click at [197, 209] on div "New Vehicle Rates Overdue! Note: These rates are used to provide the customer w…" at bounding box center [468, 221] width 777 height 352
click at [180, 239] on div "New Vehicle Rates Overdue! Note: These rates are used to provide the customer w…" at bounding box center [468, 221] width 777 height 352
click at [227, 183] on div "New Vehicle Rates Overdue! Note: These rates are used to provide the customer w…" at bounding box center [468, 221] width 777 height 352
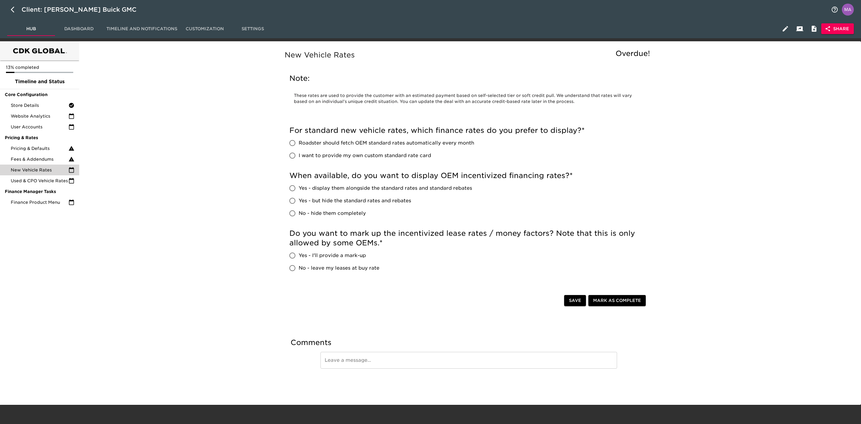
click at [227, 183] on div "New Vehicle Rates Overdue! Note: These rates are used to provide the customer w…" at bounding box center [468, 221] width 777 height 352
click at [204, 276] on div "New Vehicle Rates Overdue! Note: These rates are used to provide the customer w…" at bounding box center [468, 221] width 777 height 352
click at [214, 197] on div "New Vehicle Rates Overdue! Note: These rates are used to provide the customer w…" at bounding box center [468, 221] width 777 height 352
click at [53, 182] on span "Used & CPO Vehicle Rates" at bounding box center [40, 181] width 58 height 6
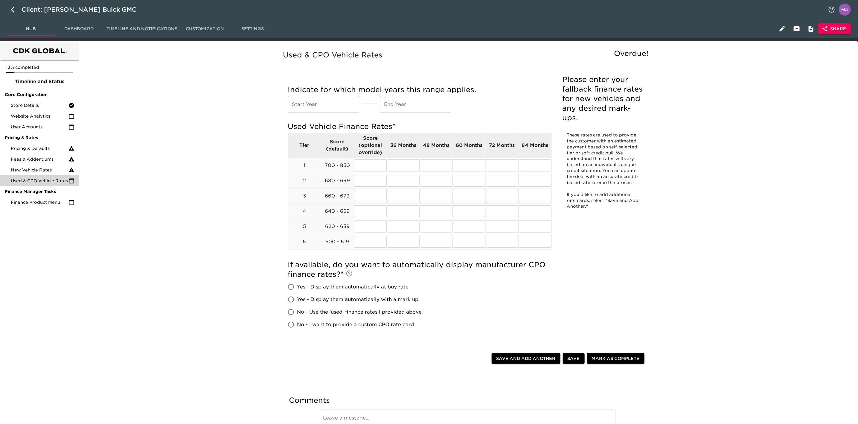
click at [134, 222] on div "Used & CPO Vehicle Rates Overdue! Please enter your fallback finance rates for …" at bounding box center [467, 249] width 774 height 409
click at [45, 201] on span "Finance Product Menu" at bounding box center [40, 202] width 58 height 6
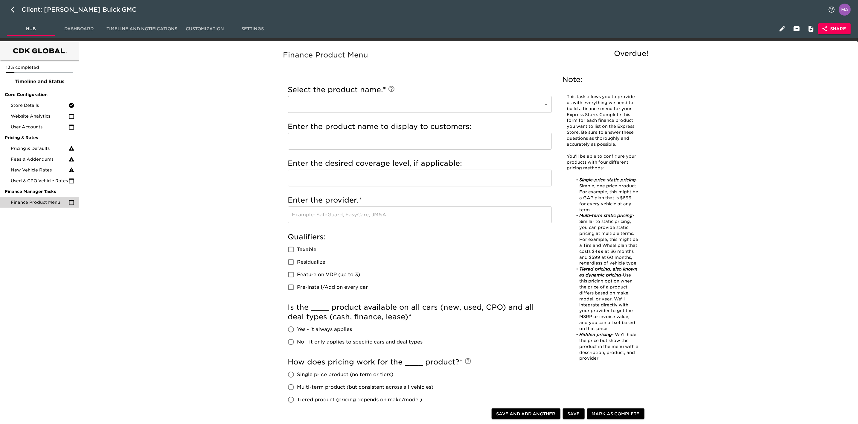
click at [188, 269] on div "Finance Product Menu Overdue! Note: This task allows you to provide us with eve…" at bounding box center [467, 325] width 774 height 560
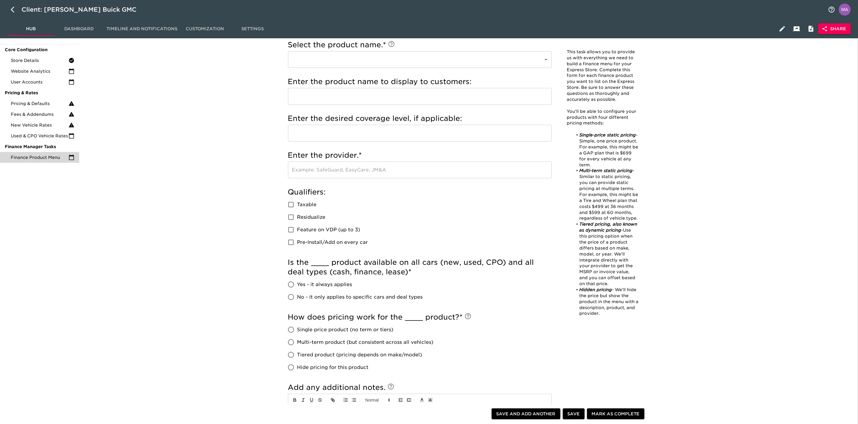
scroll to position [90, 0]
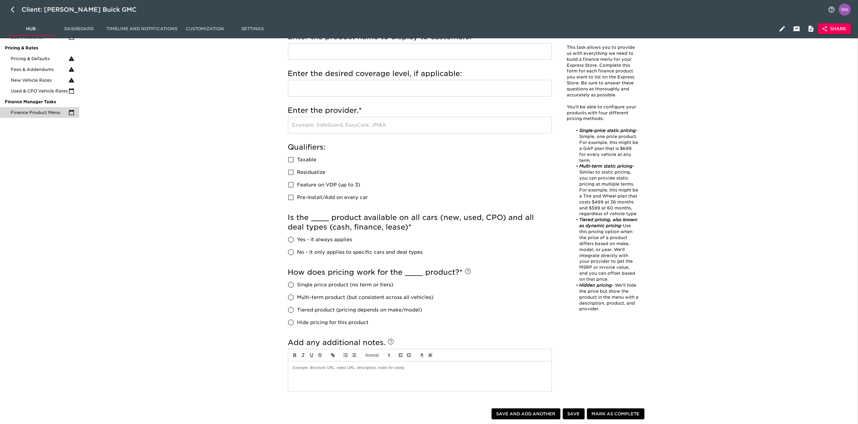
click at [290, 253] on input "No - it only applies to specific cars and deal types" at bounding box center [291, 252] width 13 height 13
radio input "true"
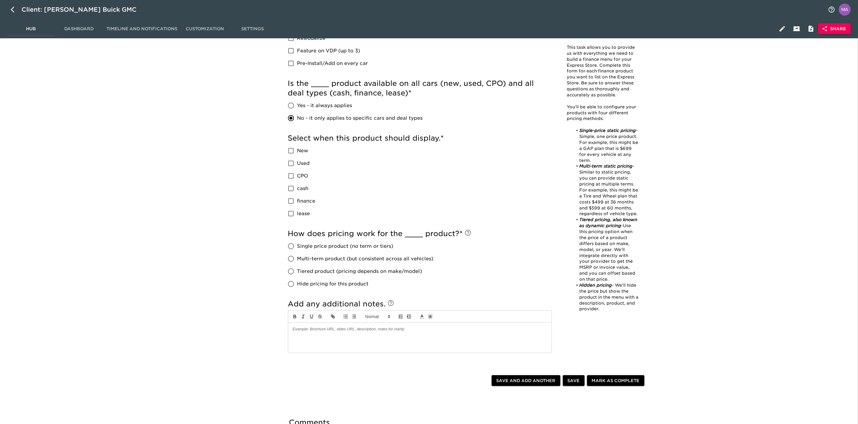
scroll to position [224, 0]
click at [290, 246] on input "Single price product (no term or tiers)" at bounding box center [291, 245] width 13 height 13
radio input "true"
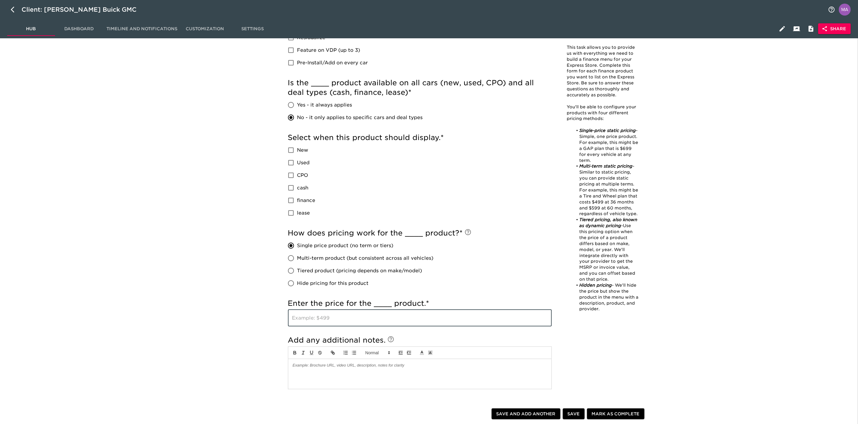
click at [313, 318] on input "text" at bounding box center [420, 317] width 264 height 17
type input "499"
click at [253, 380] on div "Finance Product Menu Overdue! Note: This task allows you to provide us with eve…" at bounding box center [467, 167] width 774 height 692
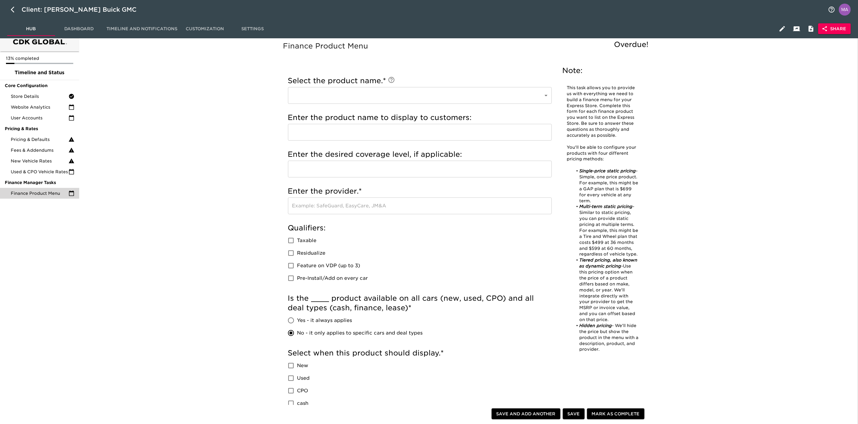
scroll to position [0, 0]
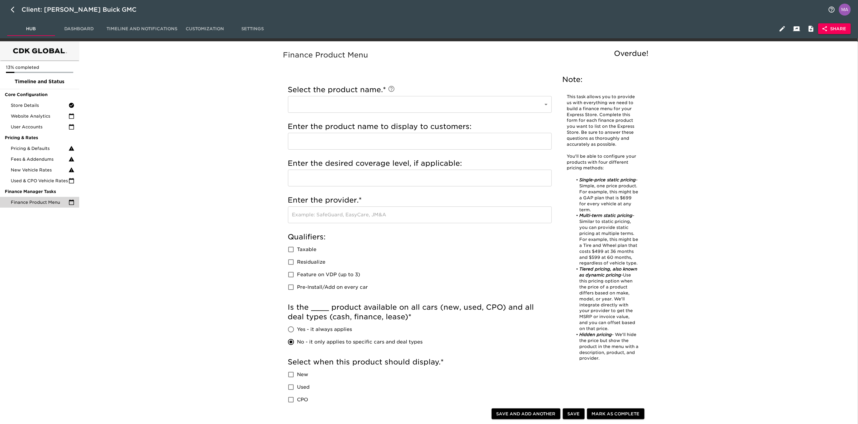
click at [234, 254] on div "Finance Product Menu Overdue! Note: This task allows you to provide us with eve…" at bounding box center [467, 391] width 774 height 692
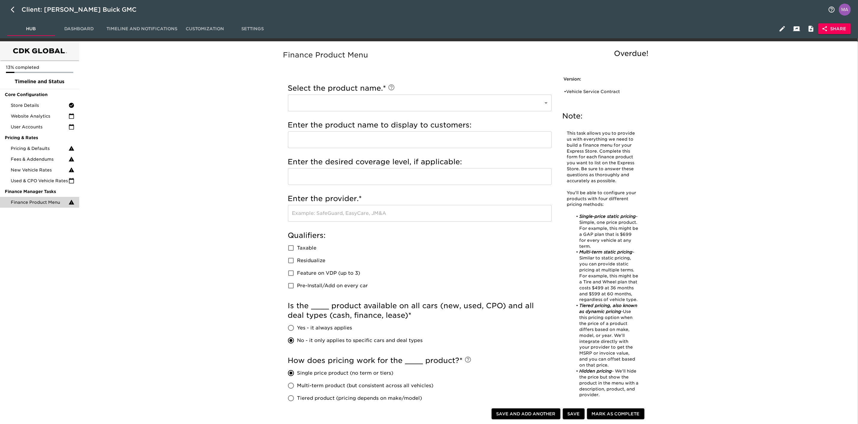
click at [243, 300] on div "Finance Product Menu Overdue! Note: This task allows you to provide us with eve…" at bounding box center [467, 324] width 774 height 558
click at [161, 296] on div "Finance Product Menu Overdue! Note: This task allows you to provide us with eve…" at bounding box center [467, 324] width 774 height 558
click at [199, 176] on div "Finance Product Menu Overdue! Note: This task allows you to provide us with eve…" at bounding box center [467, 324] width 774 height 558
click at [213, 247] on div "Finance Product Menu Overdue! Note: This task allows you to provide us with eve…" at bounding box center [467, 324] width 774 height 558
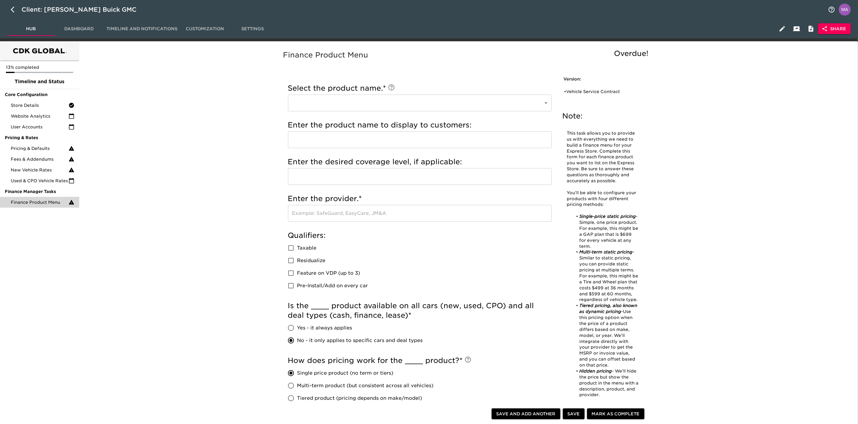
click at [168, 190] on div "Finance Product Menu Overdue! Note: This task allows you to provide us with eve…" at bounding box center [467, 324] width 774 height 558
click at [169, 195] on div "Finance Product Menu Overdue! Note: This task allows you to provide us with eve…" at bounding box center [467, 324] width 774 height 558
click at [16, 12] on icon "button" at bounding box center [14, 9] width 7 height 7
select select "10"
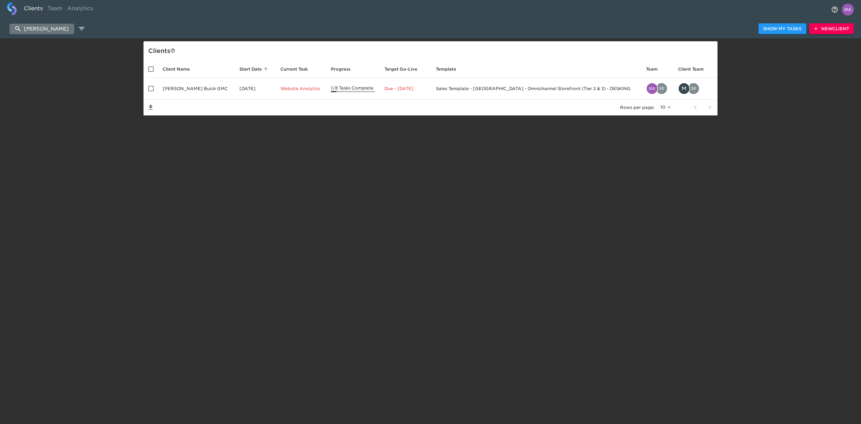
click at [23, 25] on input "[PERSON_NAME]" at bounding box center [42, 29] width 65 height 10
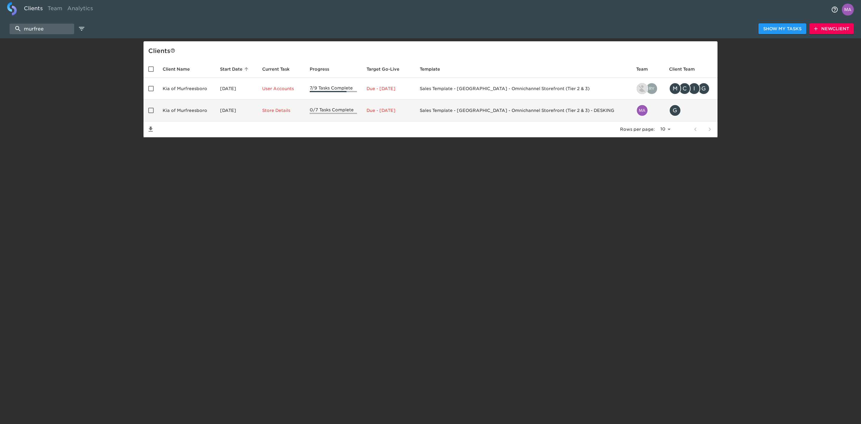
type input "murfree"
click at [165, 111] on td "Kia of Murfreesboro" at bounding box center [186, 111] width 57 height 22
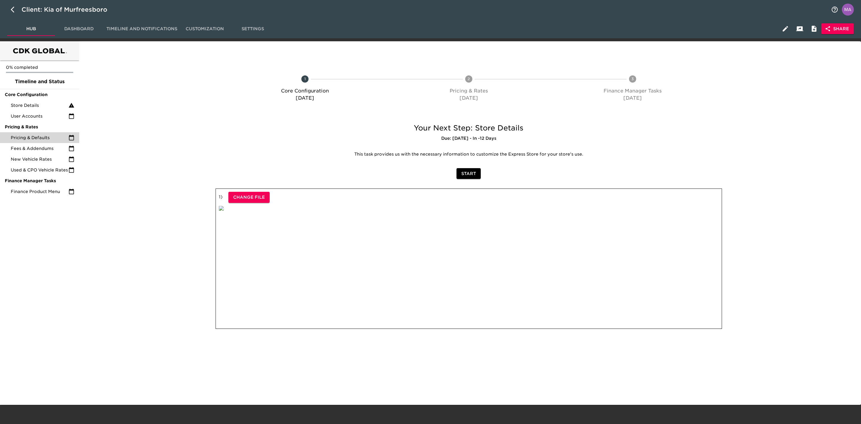
click at [24, 135] on span "Pricing & Defaults" at bounding box center [40, 138] width 58 height 6
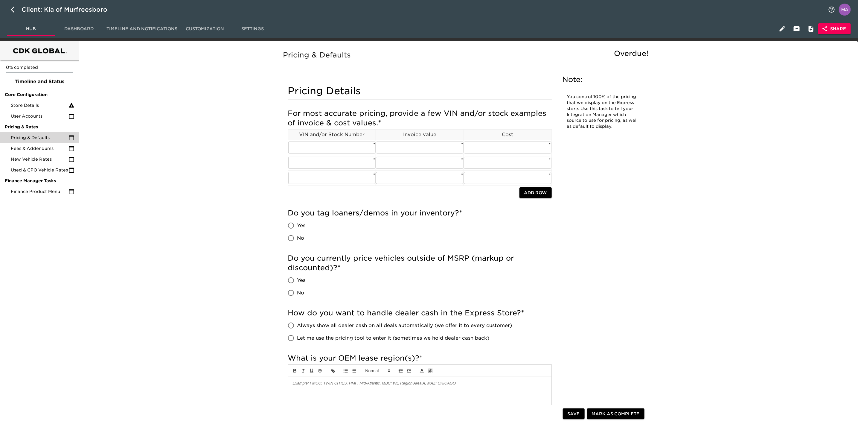
click at [16, 13] on button "button" at bounding box center [14, 9] width 14 height 14
select select "10"
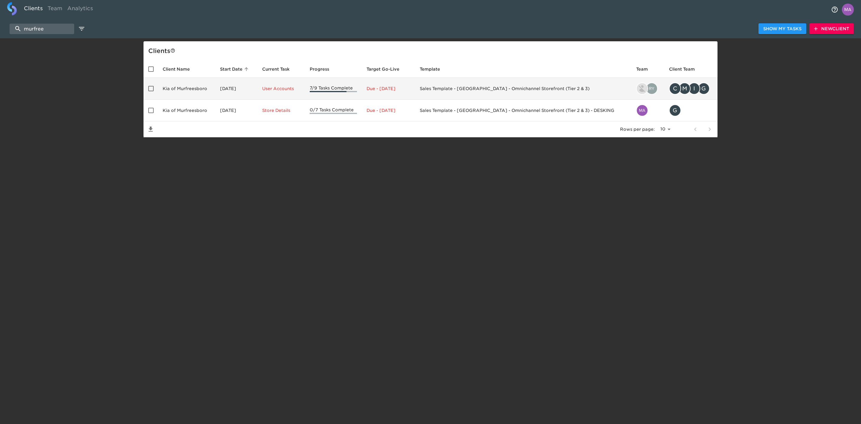
click at [187, 87] on td "Kia of Murfreesboro" at bounding box center [186, 89] width 57 height 22
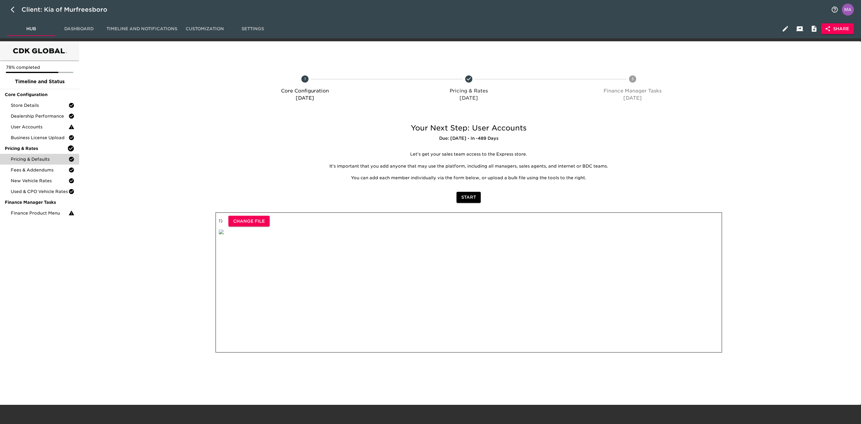
click at [32, 154] on div "Pricing & Defaults" at bounding box center [39, 159] width 79 height 11
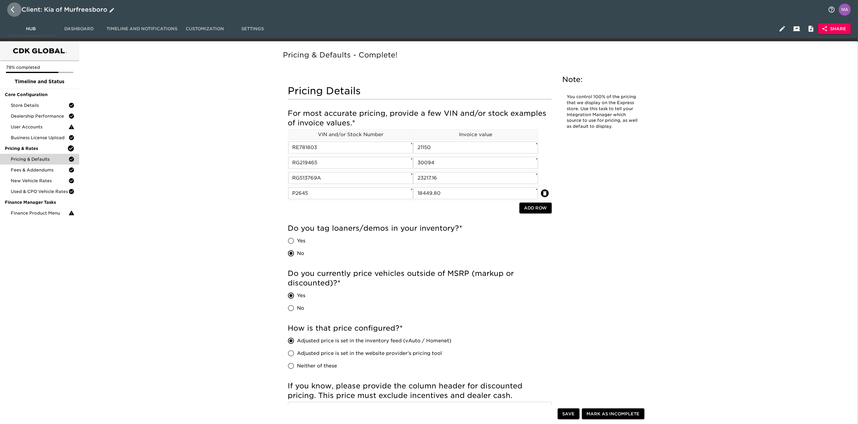
click at [11, 9] on icon "button" at bounding box center [13, 10] width 4 height 6
select select "10"
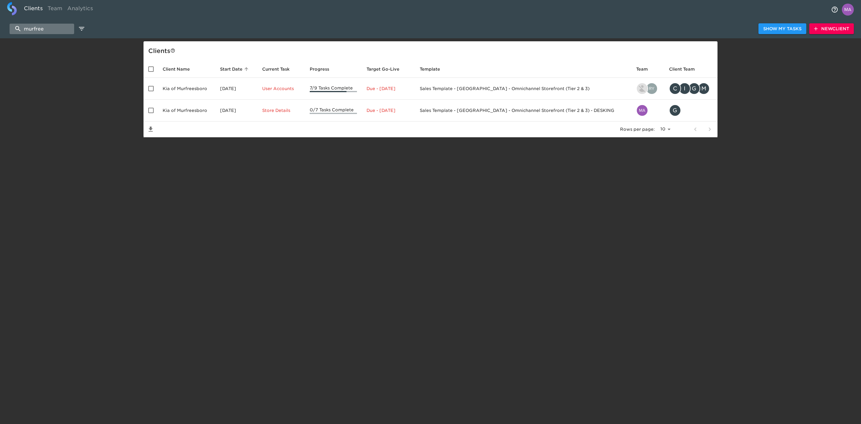
click at [58, 30] on input "murfree" at bounding box center [42, 29] width 65 height 10
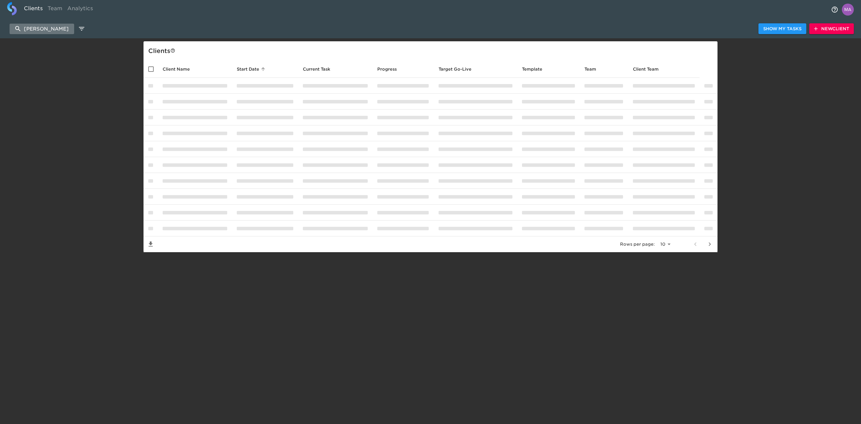
type input "[PERSON_NAME]"
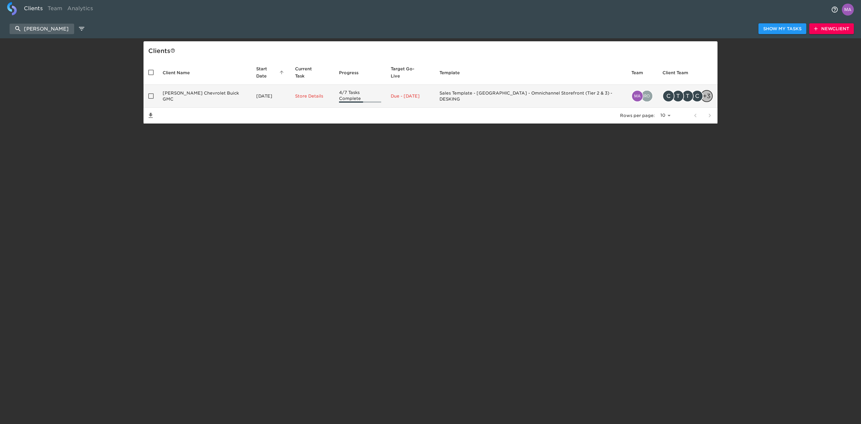
click at [203, 87] on td "[PERSON_NAME] Chevrolet Buick GMC" at bounding box center [205, 96] width 94 height 23
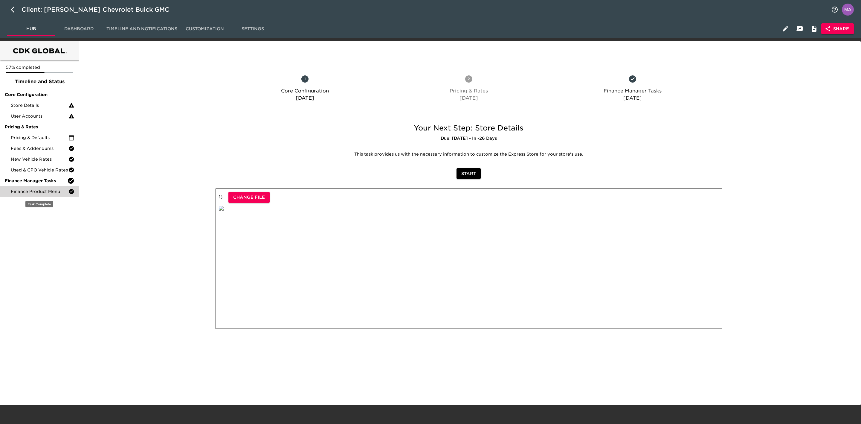
click at [42, 194] on div "Finance Product Menu" at bounding box center [39, 191] width 79 height 11
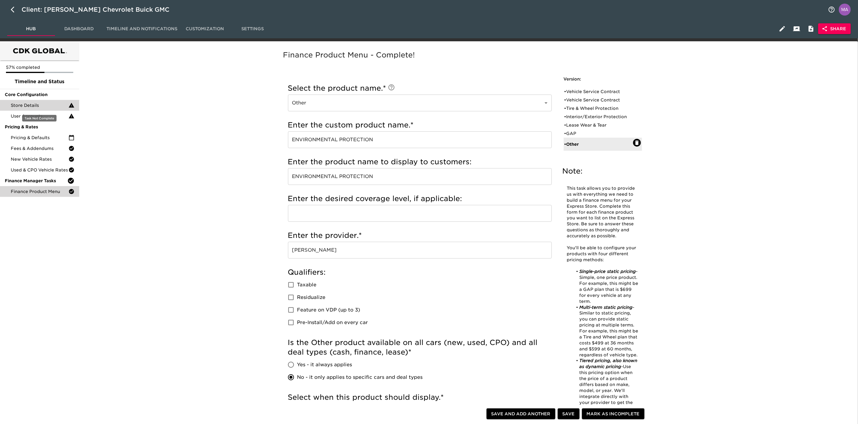
click at [43, 108] on span "Store Details" at bounding box center [40, 105] width 58 height 6
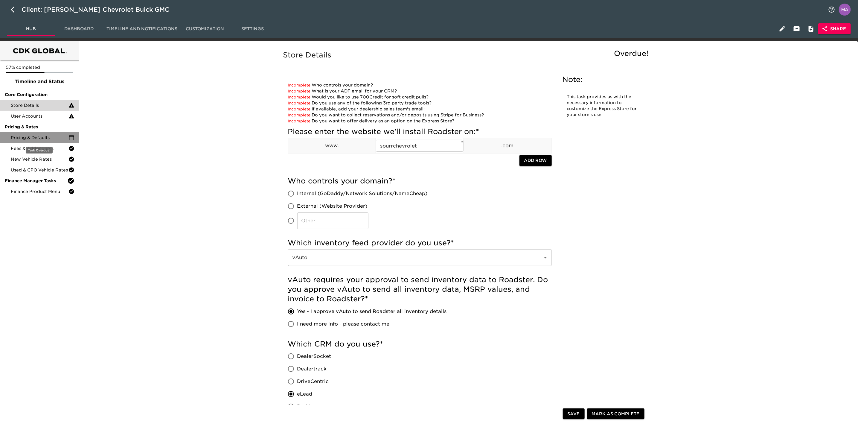
click at [39, 139] on span "Pricing & Defaults" at bounding box center [40, 138] width 58 height 6
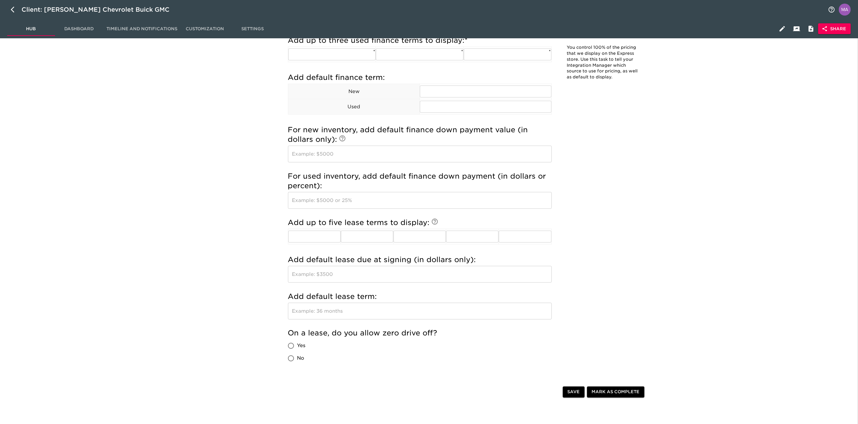
scroll to position [583, 0]
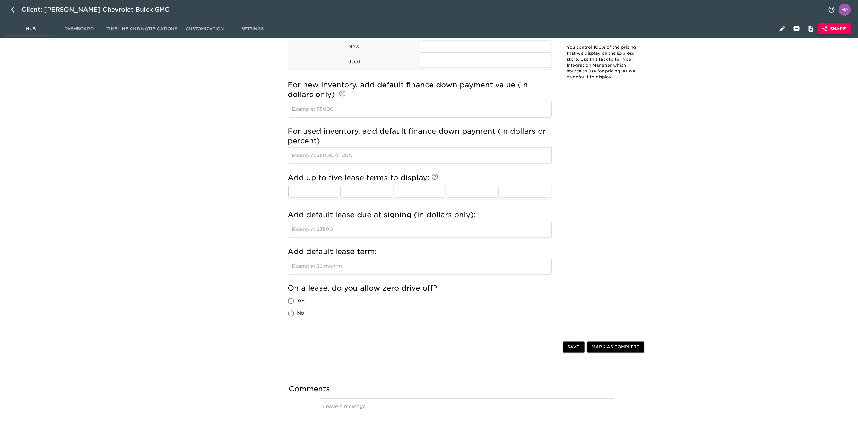
click at [301, 316] on span "No" at bounding box center [300, 313] width 7 height 7
click at [297, 316] on input "No" at bounding box center [291, 313] width 13 height 13
radio input "true"
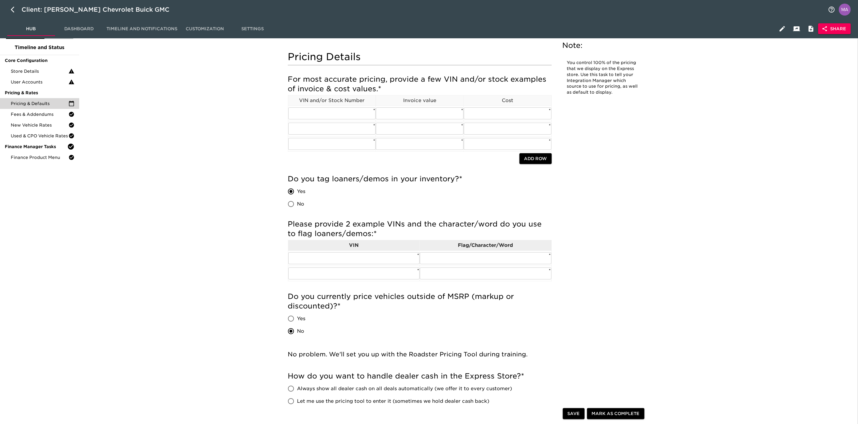
scroll to position [0, 0]
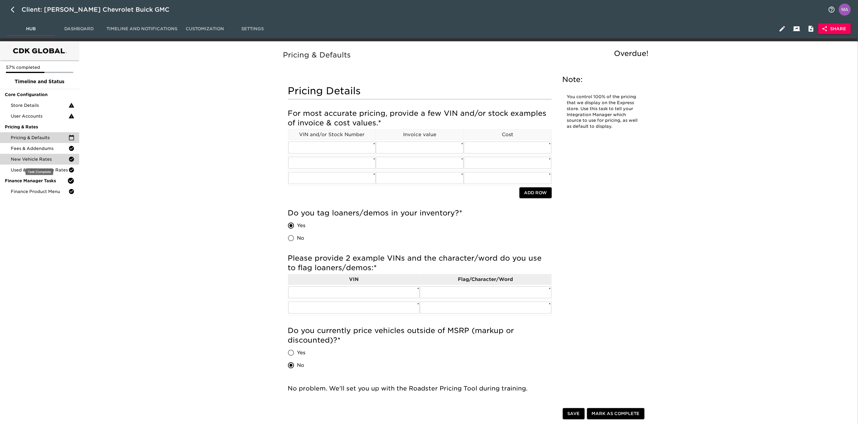
click at [49, 155] on div "New Vehicle Rates" at bounding box center [39, 159] width 79 height 11
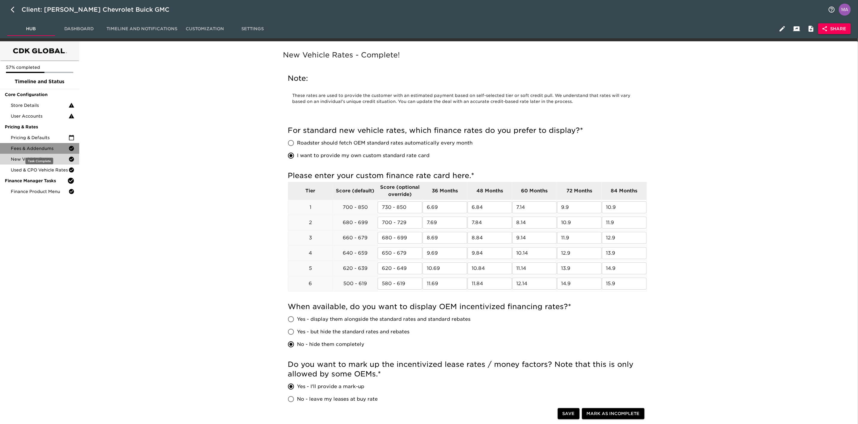
click at [50, 147] on span "Fees & Addendums" at bounding box center [40, 148] width 58 height 6
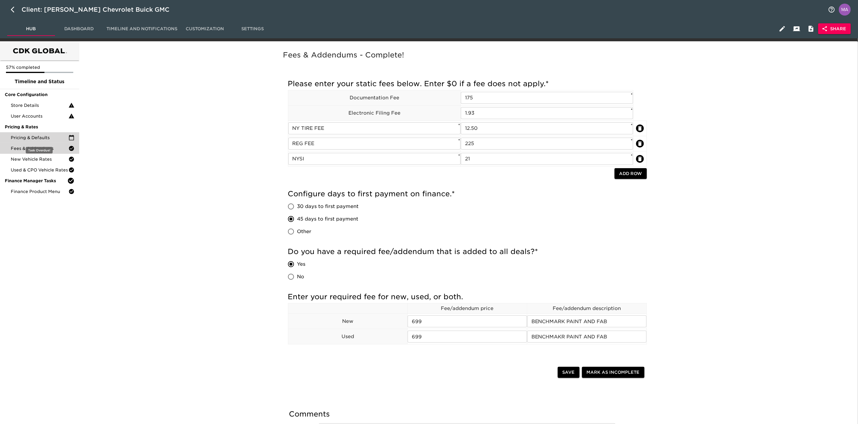
click at [50, 136] on span "Pricing & Defaults" at bounding box center [40, 138] width 58 height 6
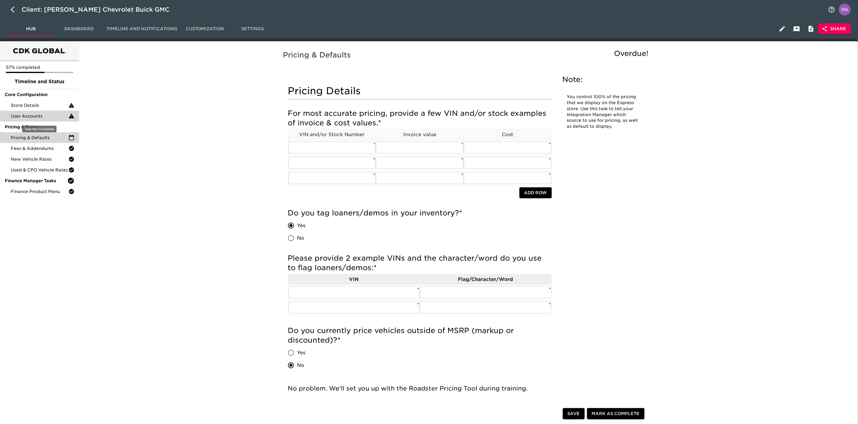
click at [51, 111] on div "User Accounts" at bounding box center [39, 116] width 79 height 11
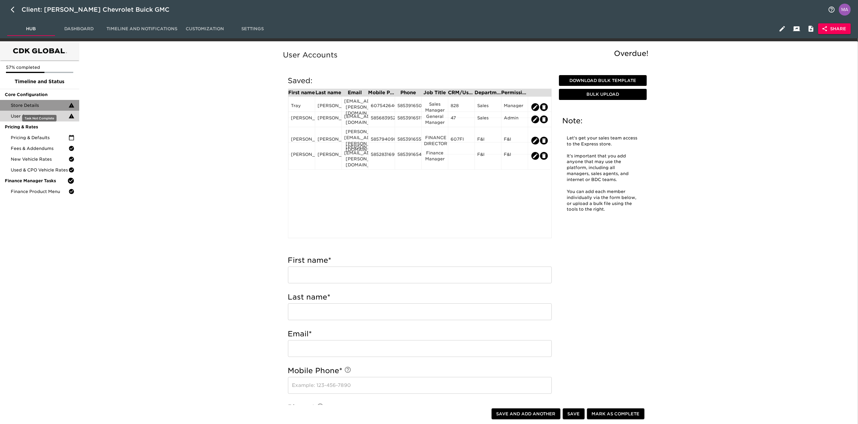
click at [51, 106] on span "Store Details" at bounding box center [40, 105] width 58 height 6
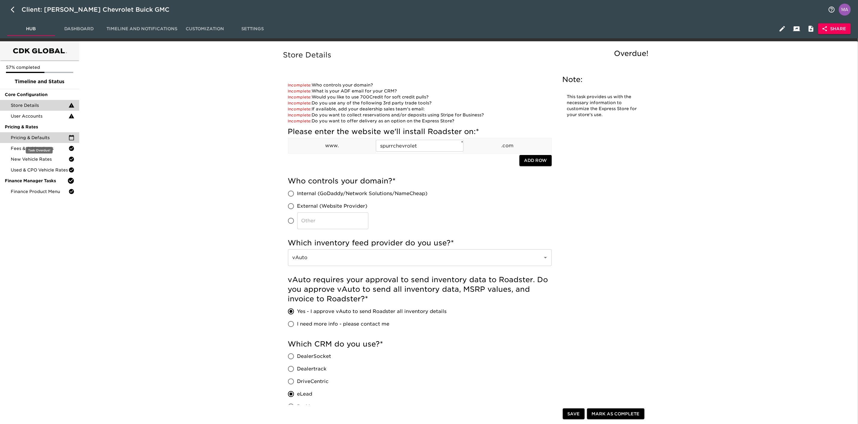
click at [33, 141] on div "Pricing & Defaults" at bounding box center [39, 137] width 79 height 11
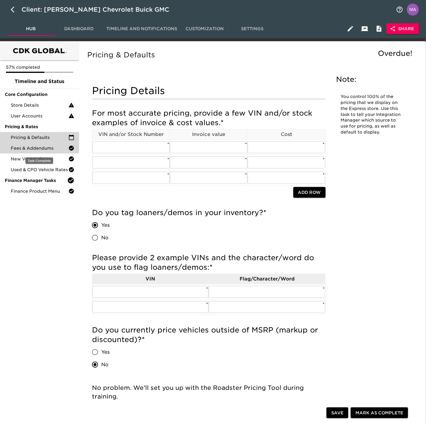
click at [33, 149] on span "Fees & Addendums" at bounding box center [40, 148] width 58 height 6
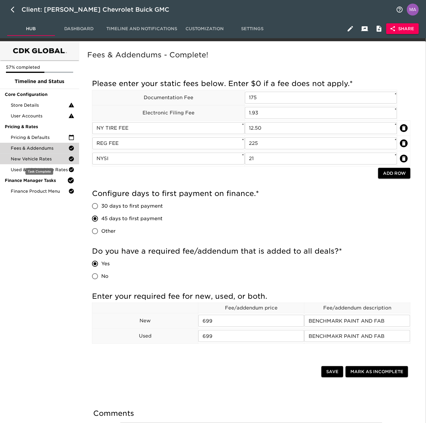
click at [35, 156] on span "New Vehicle Rates" at bounding box center [40, 159] width 58 height 6
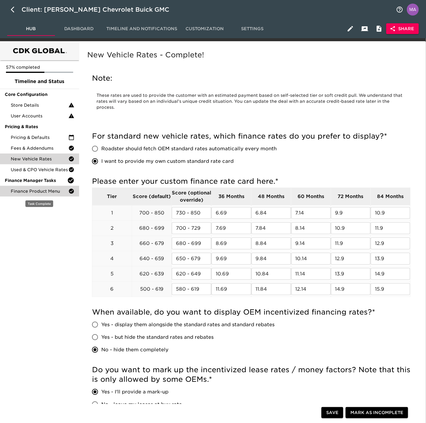
click at [47, 190] on span "Finance Product Menu" at bounding box center [40, 191] width 58 height 6
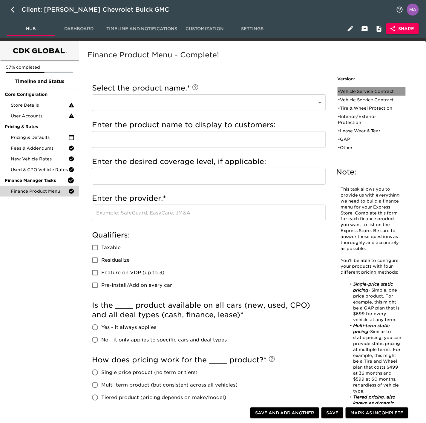
click at [359, 92] on div "• Vehicle Service Contract" at bounding box center [367, 91] width 59 height 6
type input "Vehicle Service Contract"
type input "DOWC VSC"
type input "LEVEL 4"
type input "DOWC"
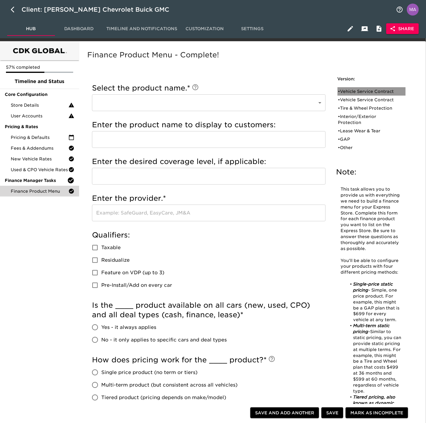
checkbox input "true"
radio input "true"
checkbox input "true"
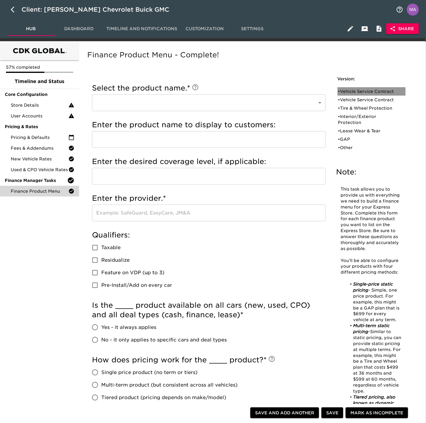
checkbox input "true"
radio input "true"
type input "24124"
radio input "true"
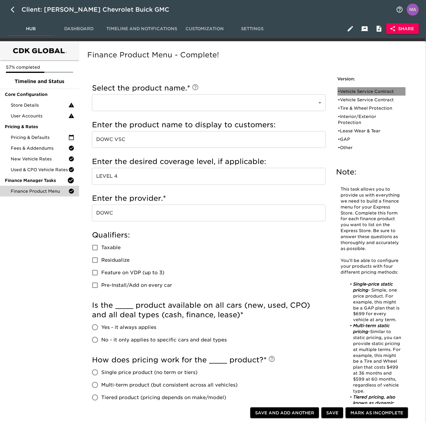
type input "2000"
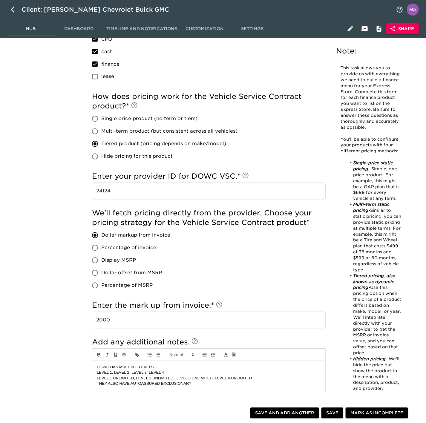
scroll to position [404, 0]
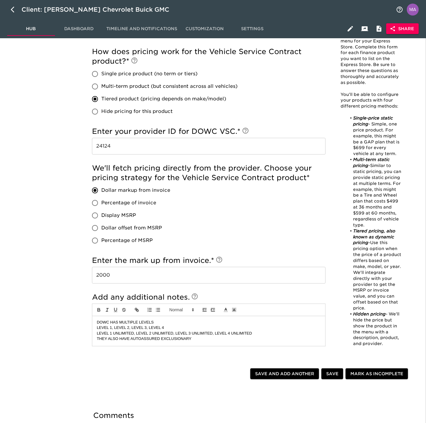
click at [36, 221] on div "57% completed Timeline and Status Core Configuration Store Details User Account…" at bounding box center [39, 58] width 79 height 840
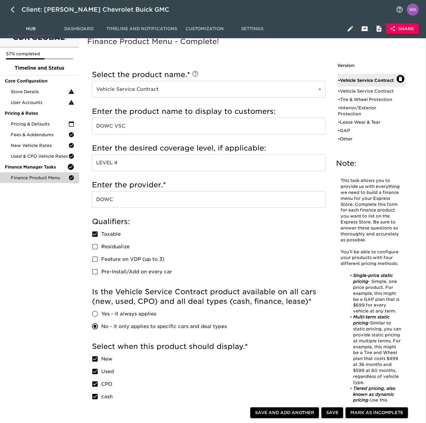
scroll to position [0, 0]
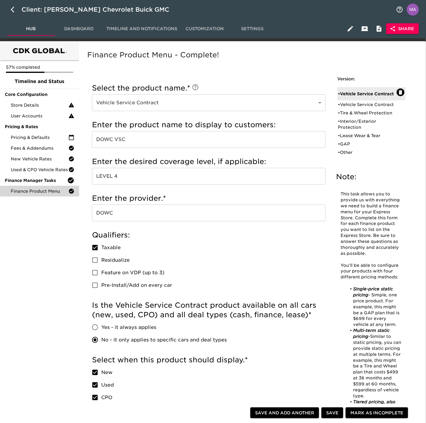
click at [90, 194] on div "Incomplete: Enter the custom product name. Incomplete: Enter the price for the …" at bounding box center [208, 420] width 243 height 688
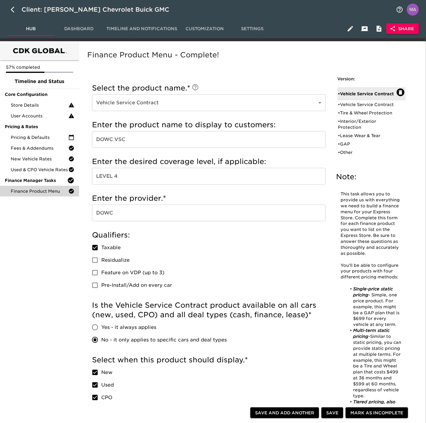
click at [51, 154] on div "New Vehicle Rates" at bounding box center [39, 159] width 79 height 11
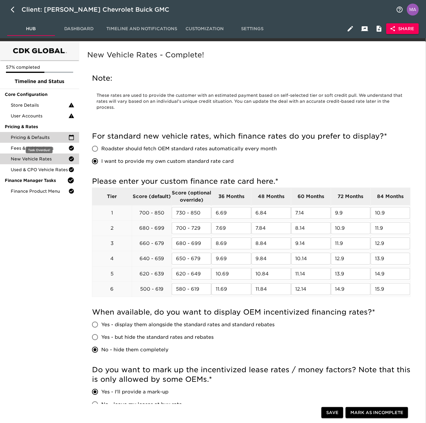
click at [43, 137] on span "Pricing & Defaults" at bounding box center [40, 138] width 58 height 6
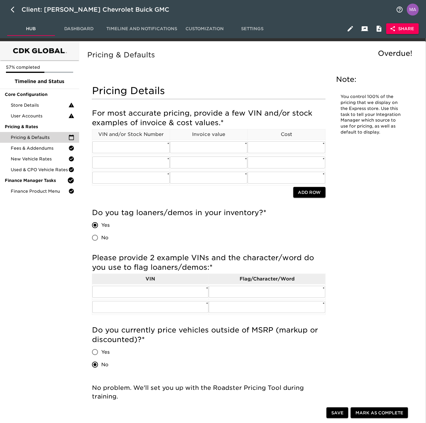
click at [122, 149] on input "text" at bounding box center [130, 147] width 77 height 12
paste input "KL77LHEP1SC344459"
type input "KL77LHEP1SC344459"
click at [131, 161] on input "text" at bounding box center [130, 163] width 77 height 12
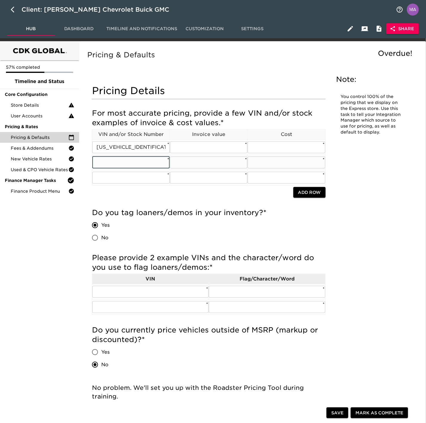
paste input "3GNAXHEG7TL222635"
type input "3GNAXHEG7TL222635"
click at [114, 180] on input "text" at bounding box center [130, 178] width 77 height 12
paste input "1GCPSBEK2S1202026"
type input "1GCPSBEK2S1202026"
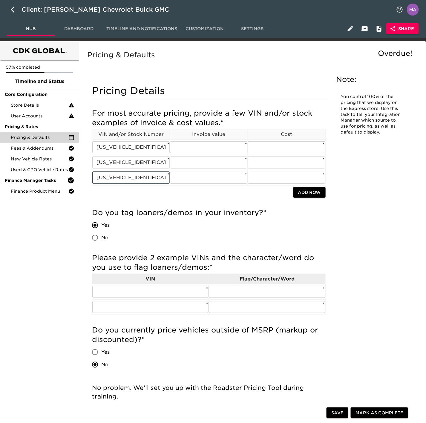
drag, startPoint x: 92, startPoint y: 136, endPoint x: 333, endPoint y: 181, distance: 244.7
copy colgroup
